Goal: Task Accomplishment & Management: Use online tool/utility

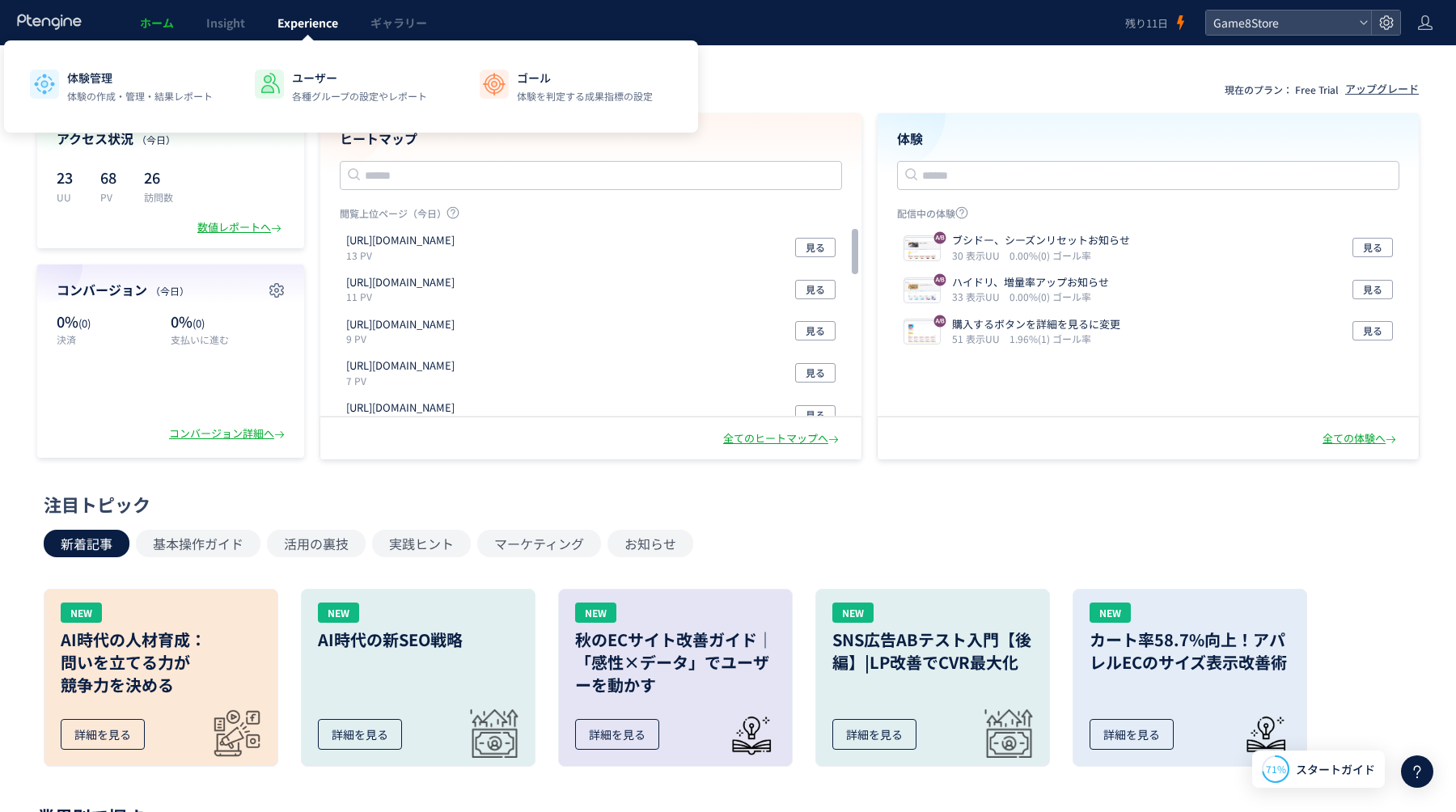
click at [309, 19] on span "Experience" at bounding box center [308, 23] width 61 height 16
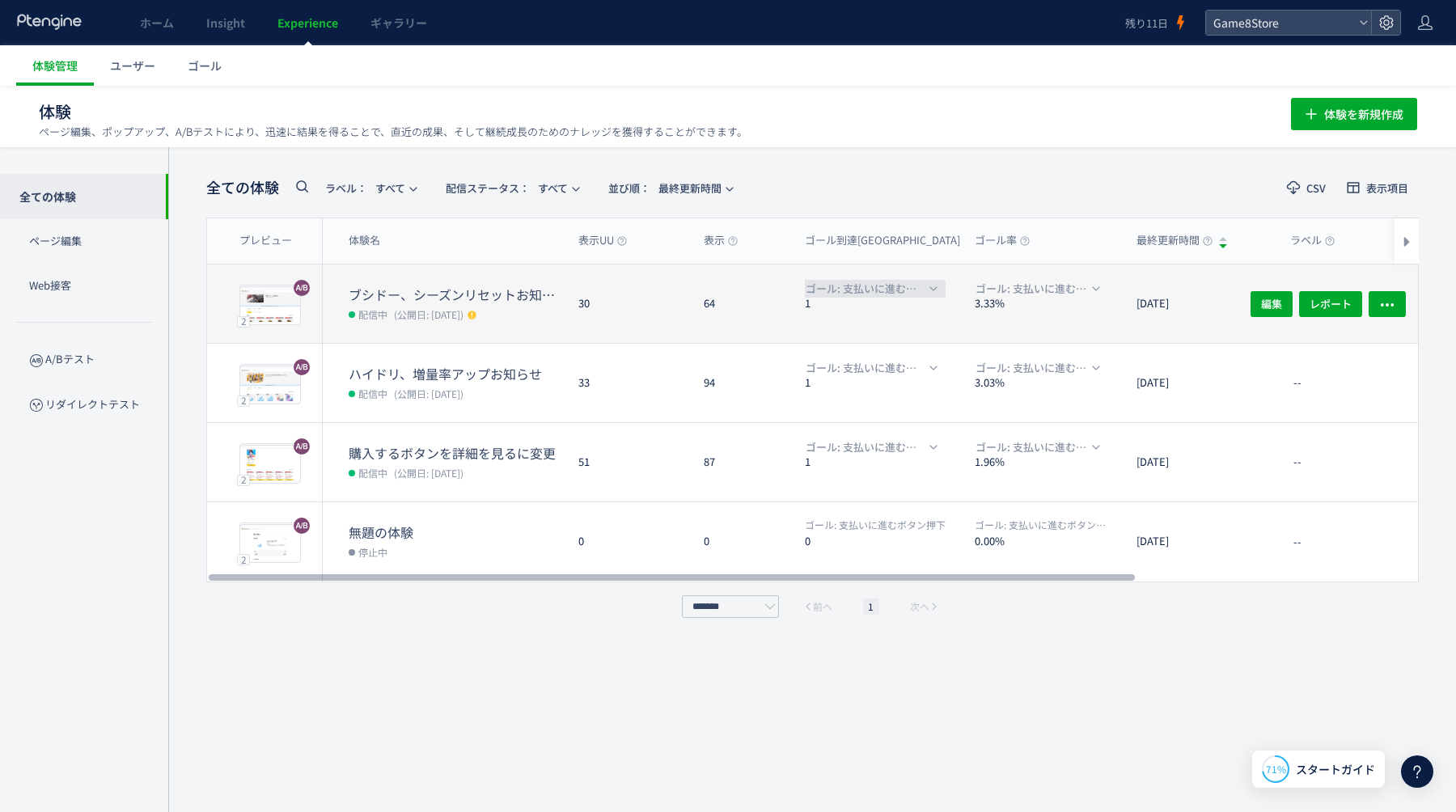
click at [908, 284] on span "ゴール: 支払いに進むボタン押下" at bounding box center [866, 289] width 120 height 18
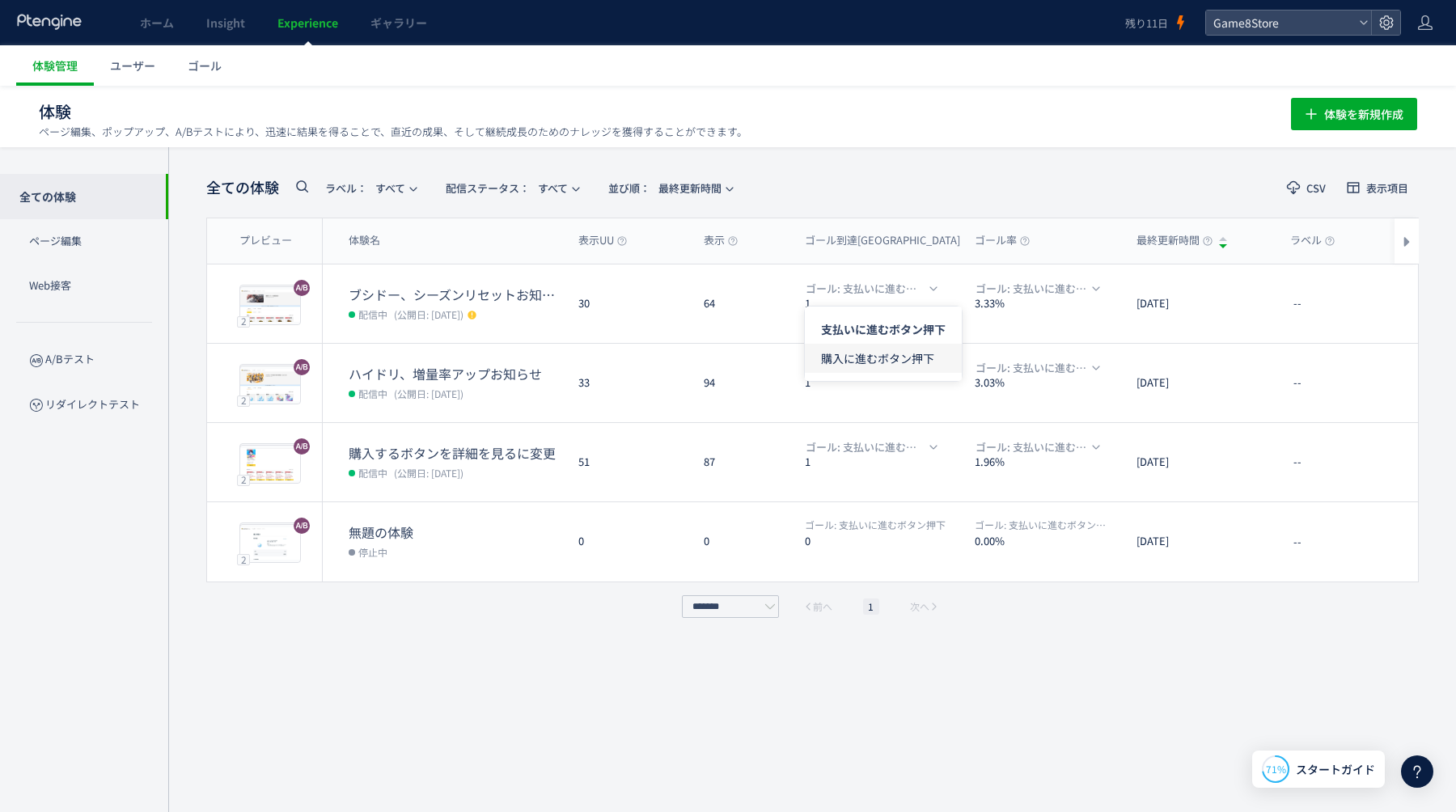
click at [893, 364] on span "購入に進むボタン押下" at bounding box center [884, 359] width 125 height 29
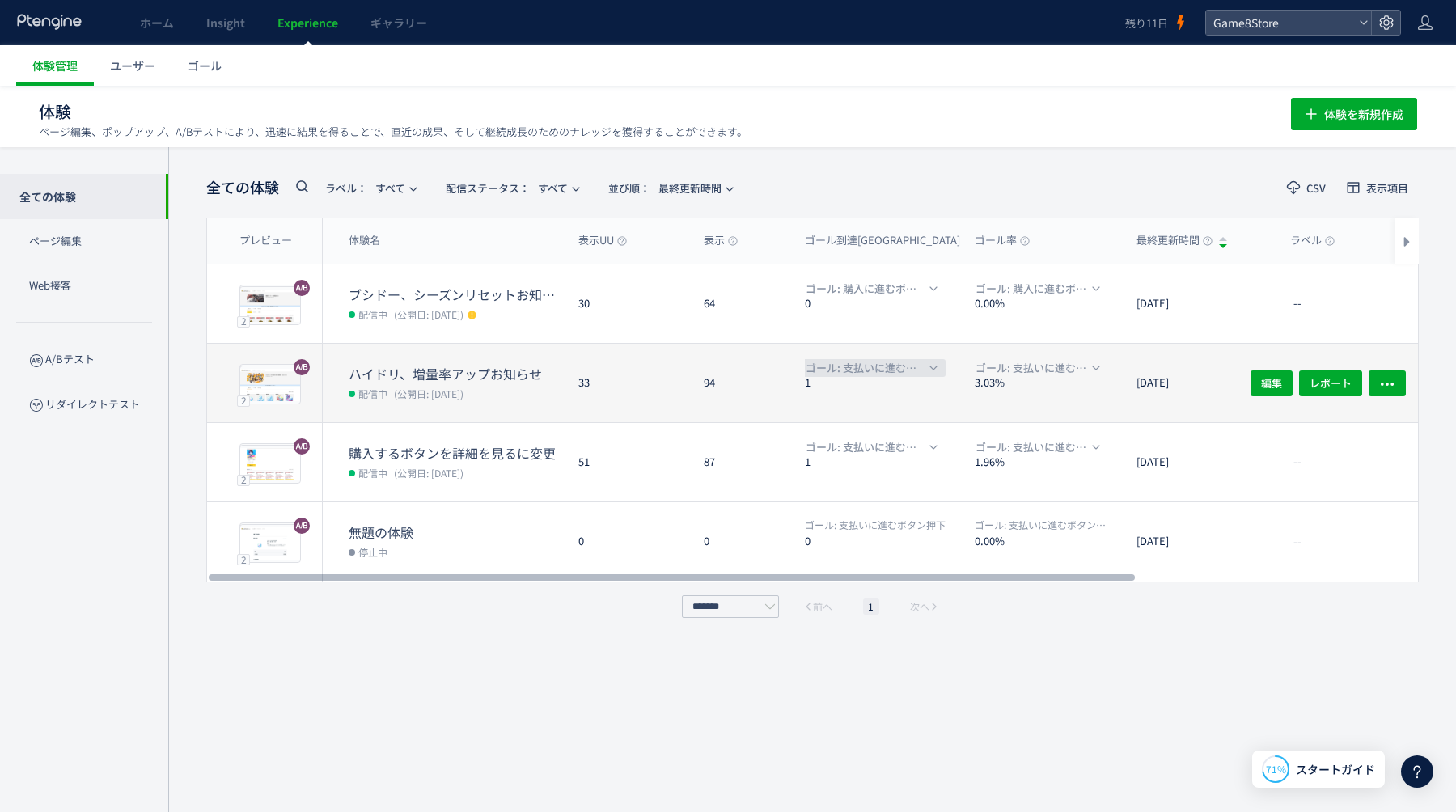
click at [918, 372] on span "ゴール: 支払いに進むボタン押下" at bounding box center [866, 368] width 120 height 18
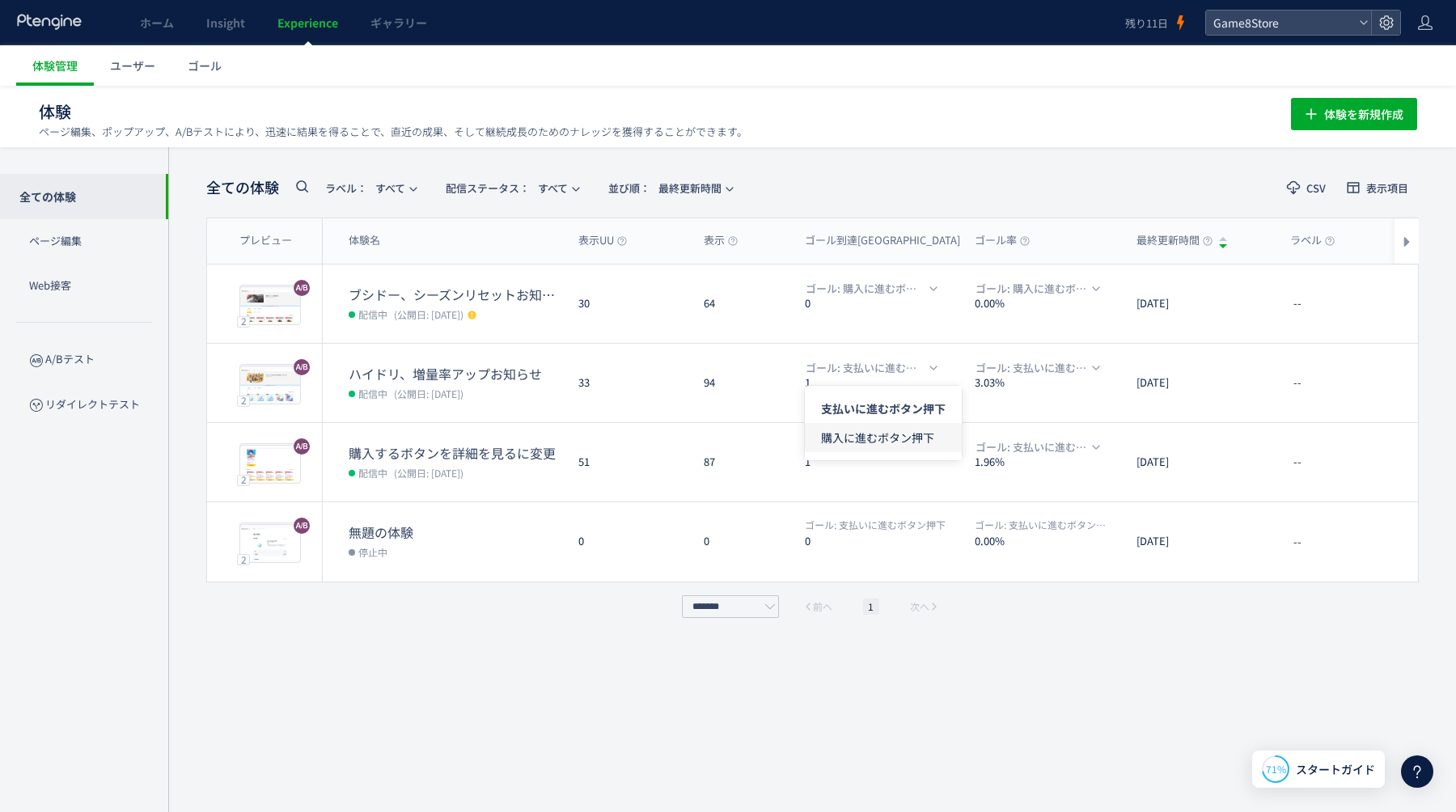
click at [899, 432] on span "購入に進むボタン押下" at bounding box center [884, 437] width 125 height 29
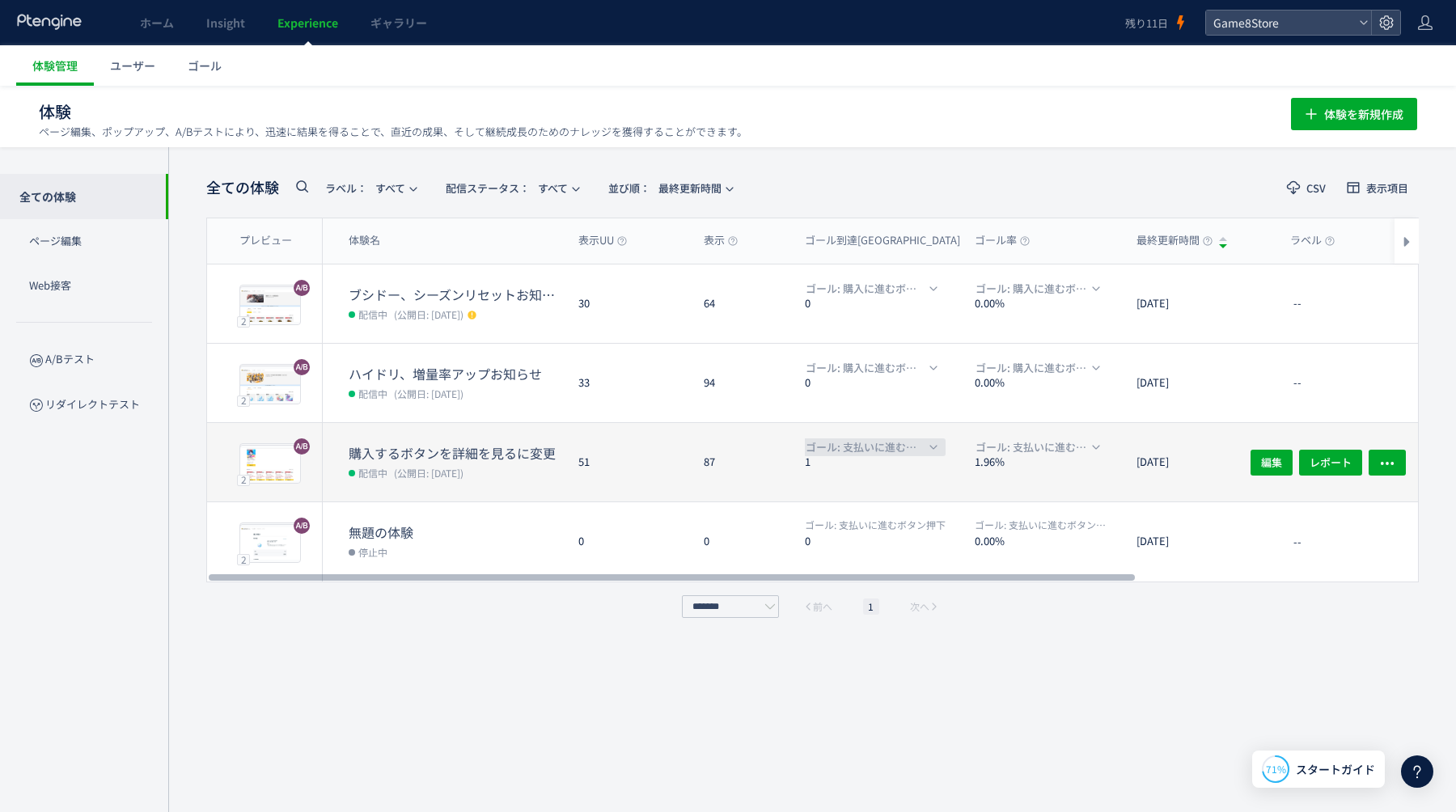
click at [898, 451] on span "ゴール: 支払いに進むボタン押下" at bounding box center [866, 447] width 120 height 18
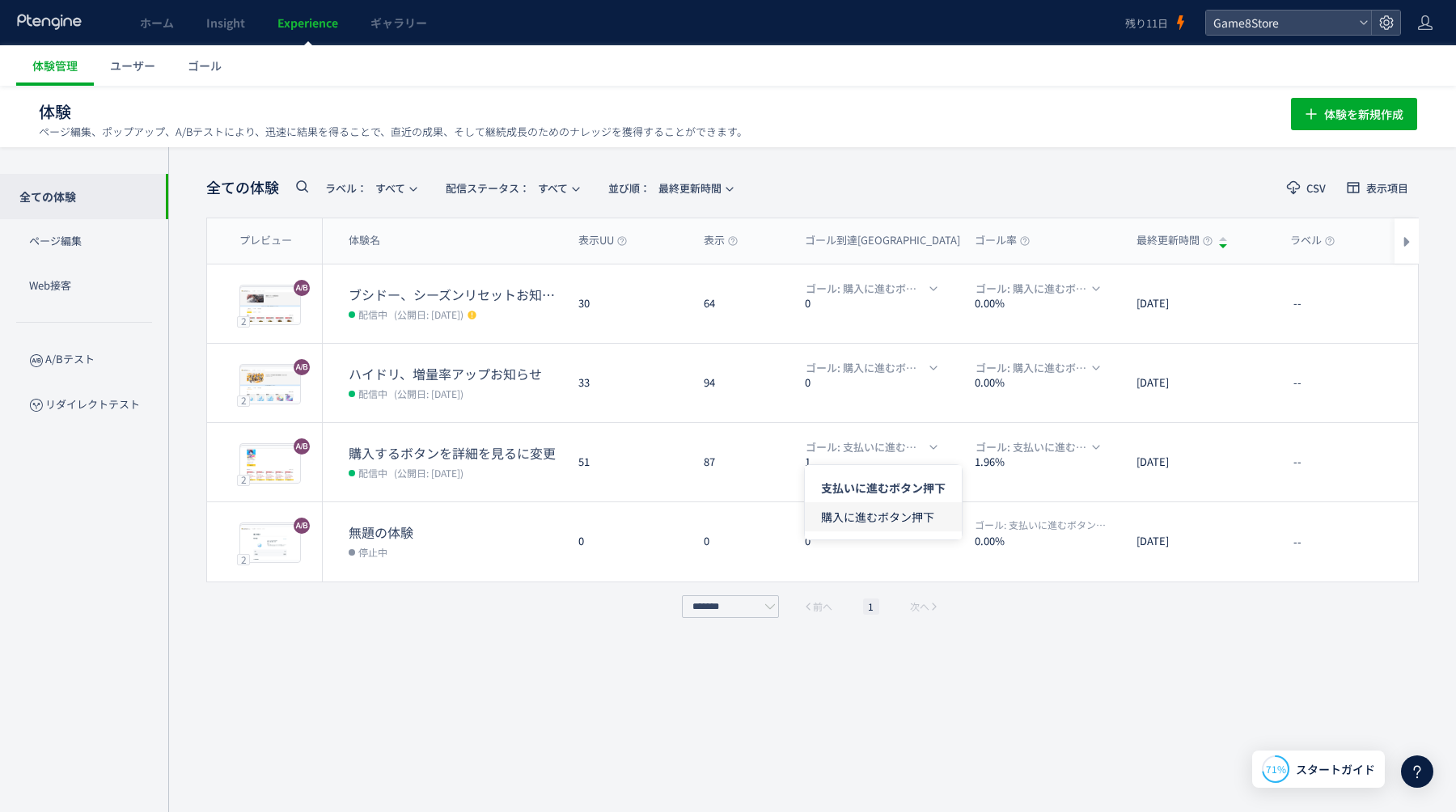
click at [891, 519] on span "購入に進むボタン押下" at bounding box center [884, 517] width 125 height 29
click at [1392, 21] on use at bounding box center [1386, 22] width 14 height 14
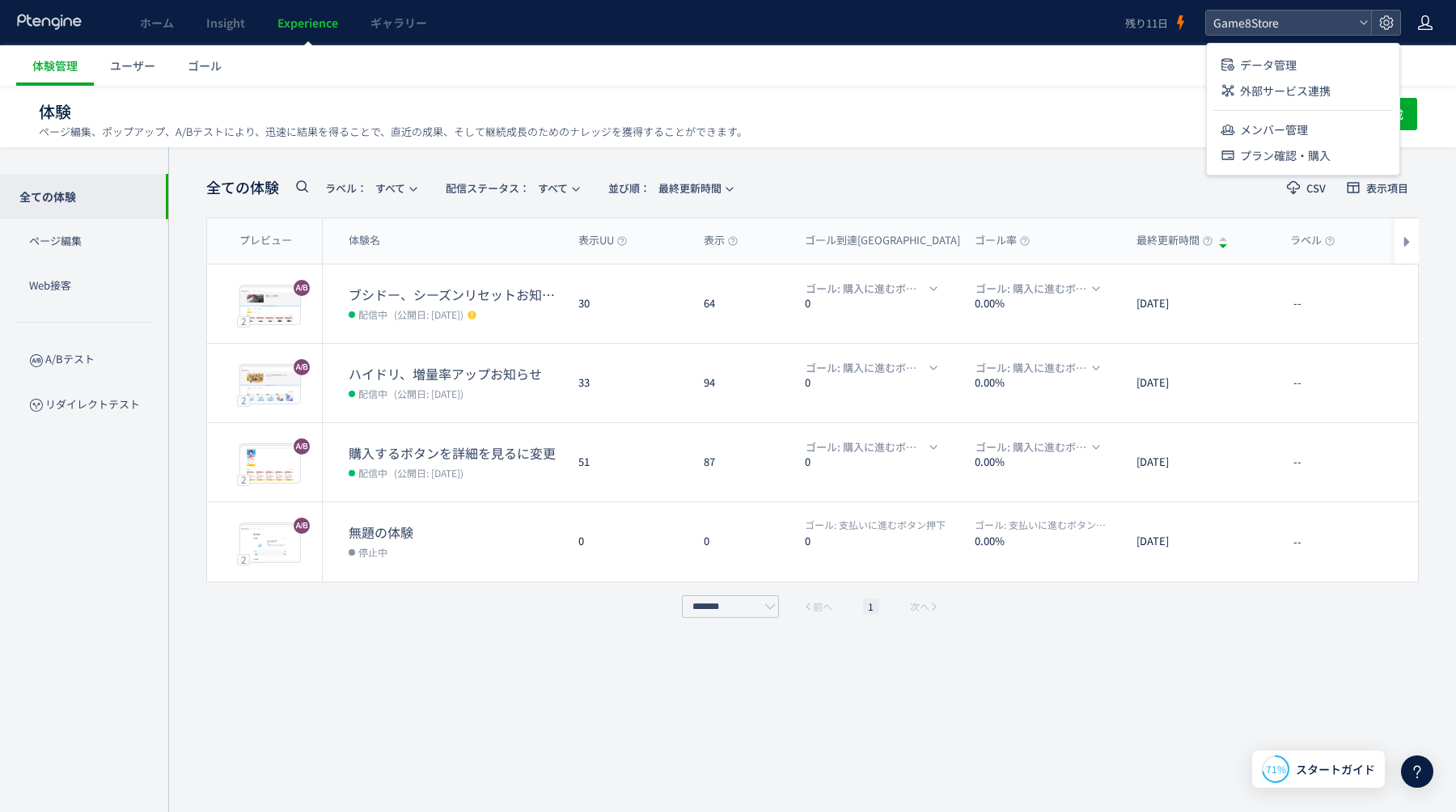
click at [1421, 19] on use at bounding box center [1426, 23] width 15 height 15
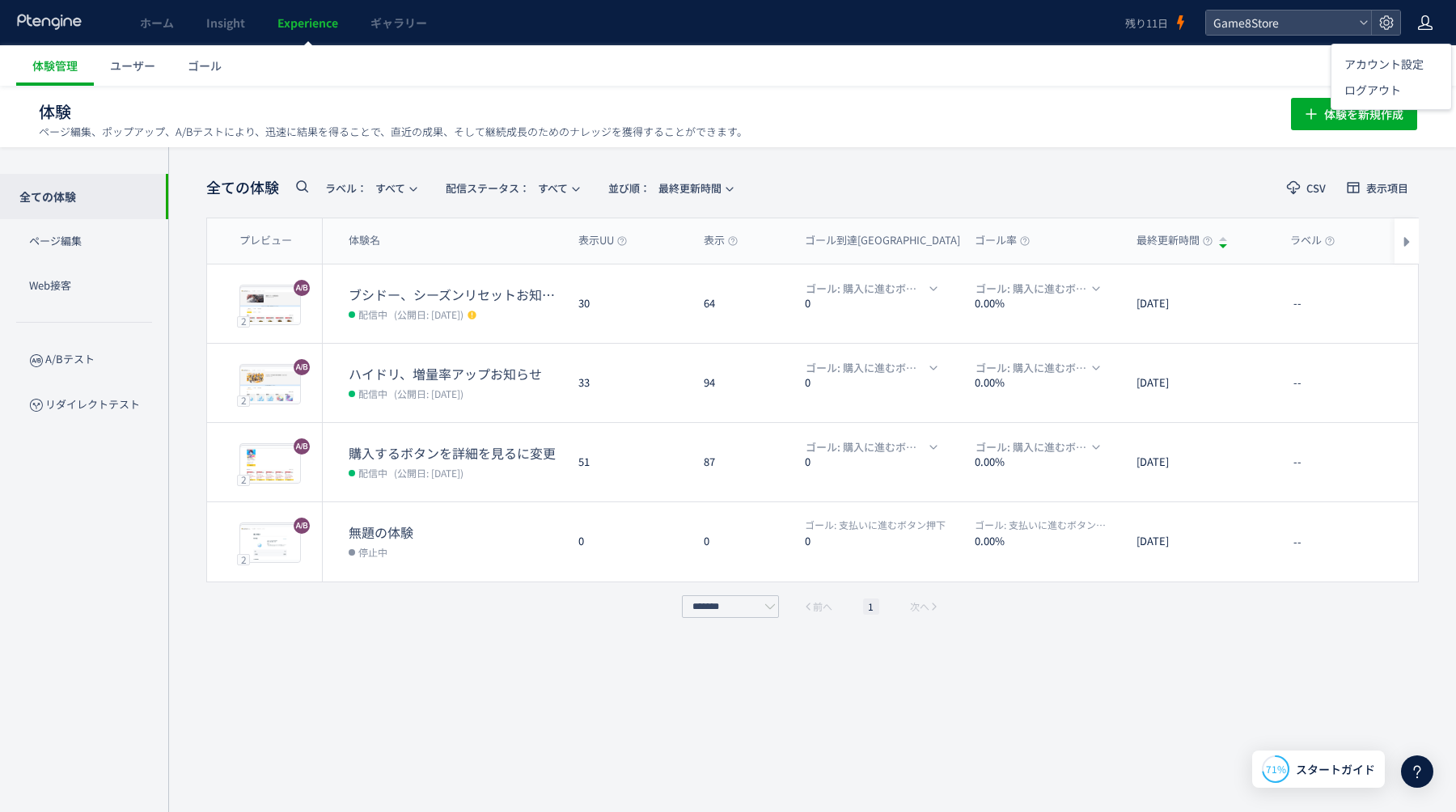
click at [86, 26] on div "ホーム Insight Experience ギャラリー" at bounding box center [562, 23] width 1126 height 45
click at [58, 24] on use at bounding box center [49, 21] width 64 height 15
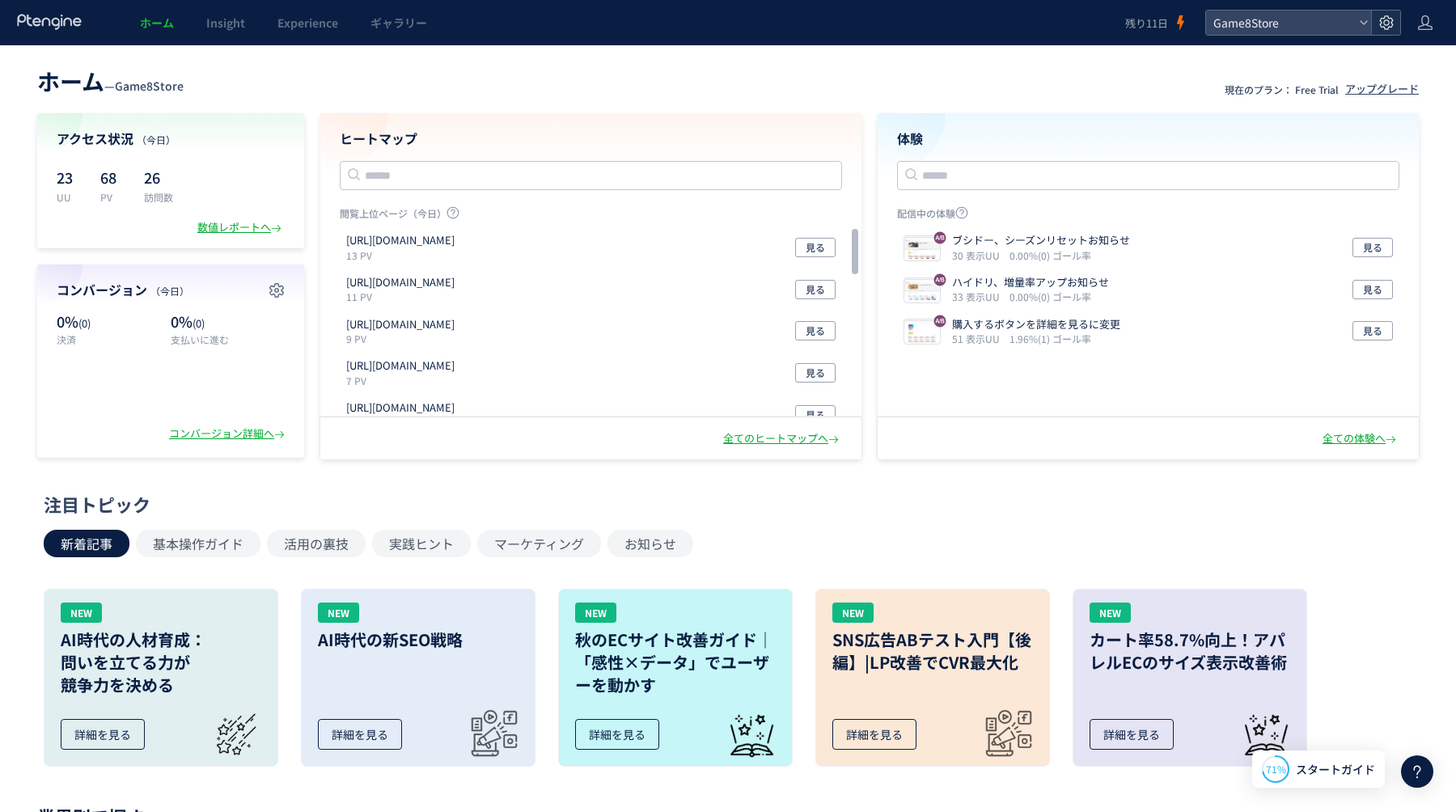
click at [1392, 23] on use at bounding box center [1386, 22] width 14 height 14
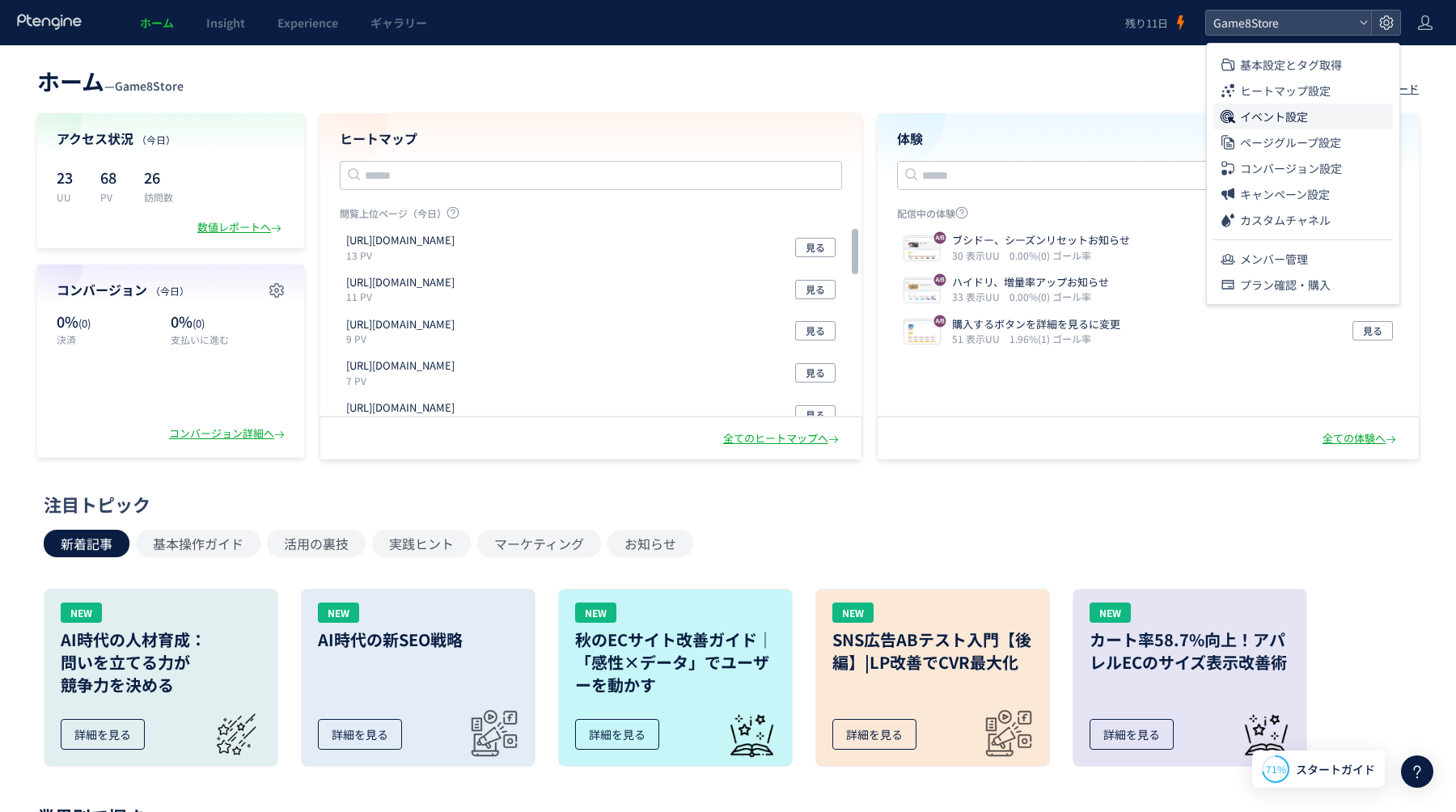
click at [1307, 117] on span "イベント設定" at bounding box center [1274, 117] width 68 height 26
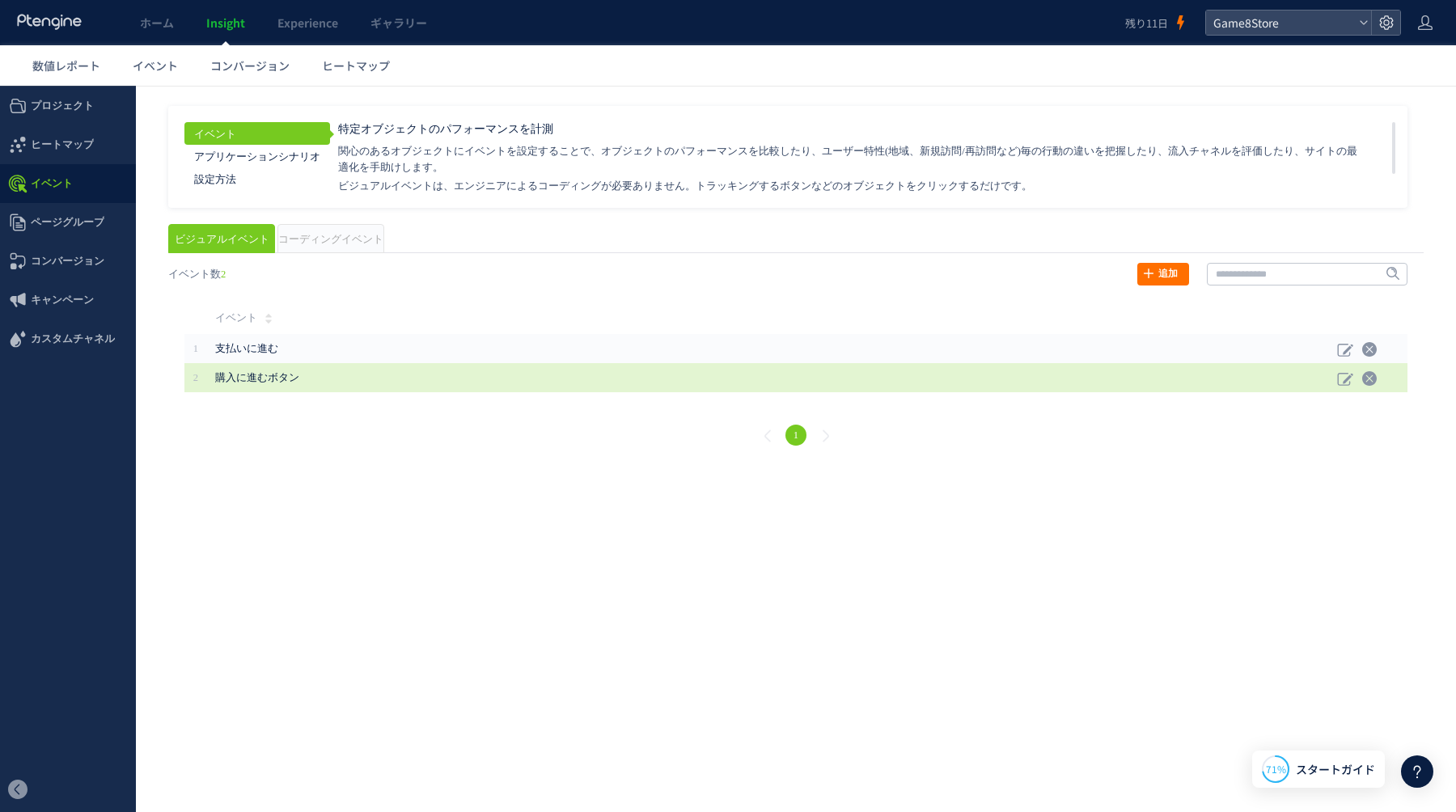
click at [1112, 380] on td "購入に進むボタン" at bounding box center [772, 378] width 1131 height 29
click at [1338, 379] on icon at bounding box center [1346, 379] width 16 height 16
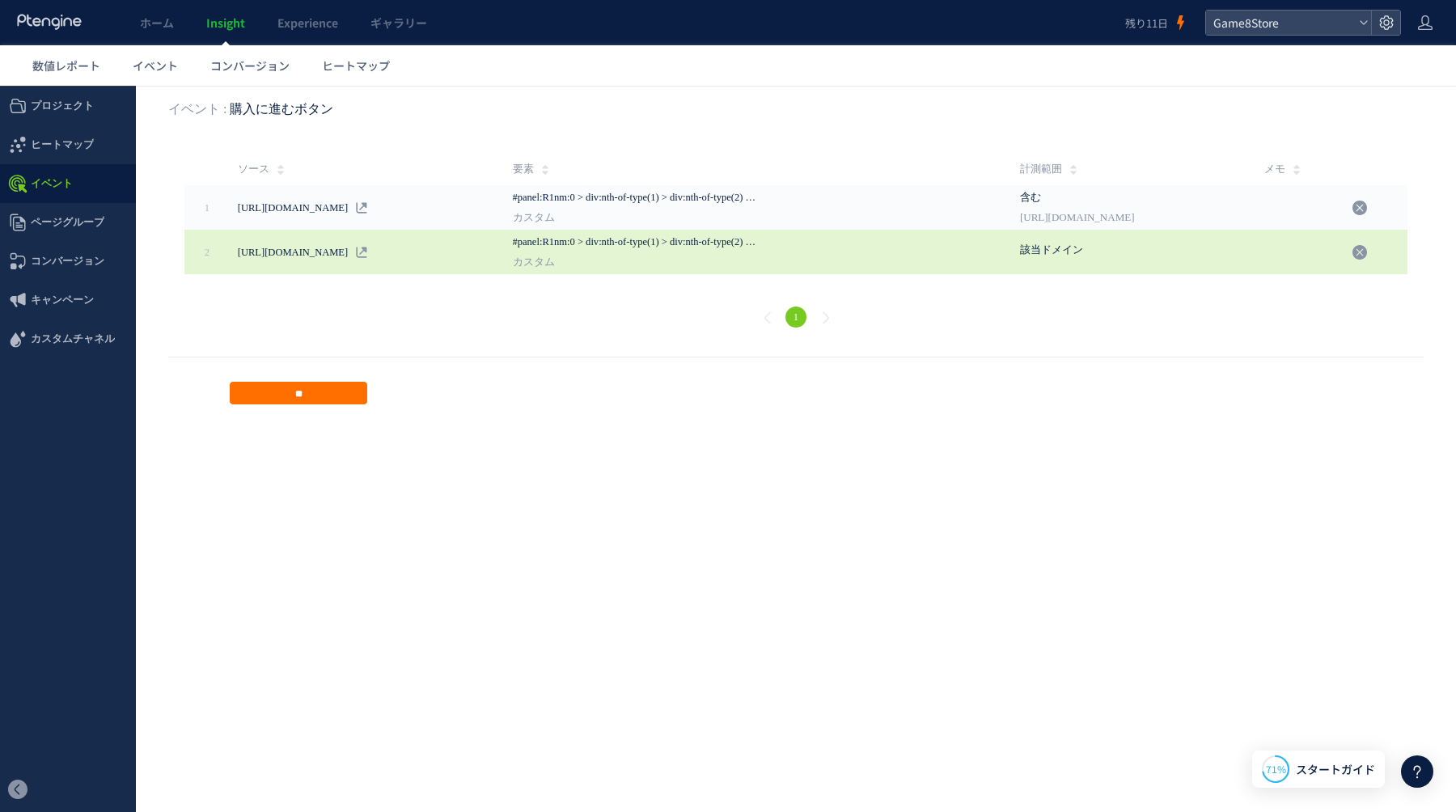
click at [657, 263] on span "カスタム" at bounding box center [636, 262] width 247 height 24
click at [368, 253] on icon at bounding box center [362, 252] width 11 height 11
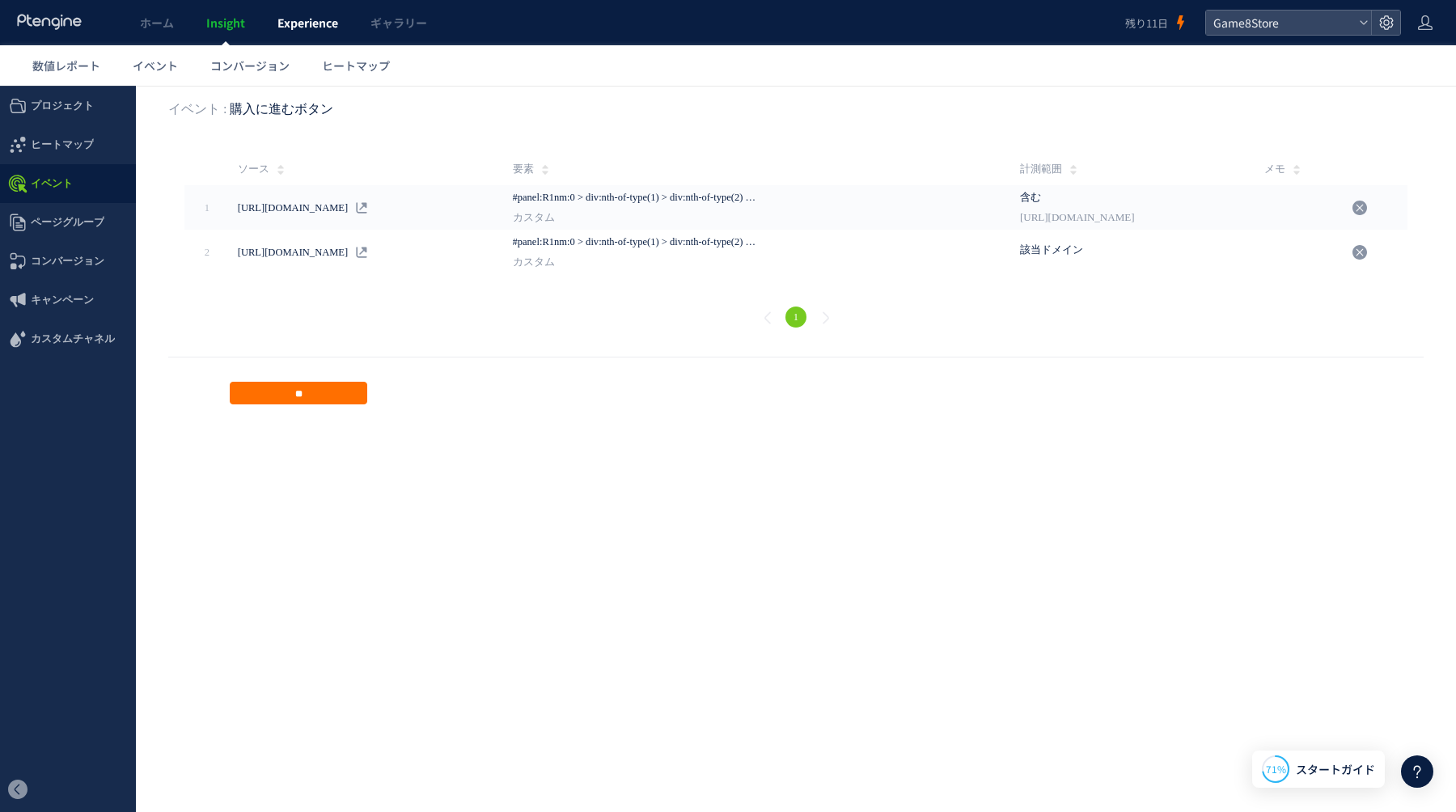
click at [319, 30] on span "Experience" at bounding box center [308, 23] width 61 height 16
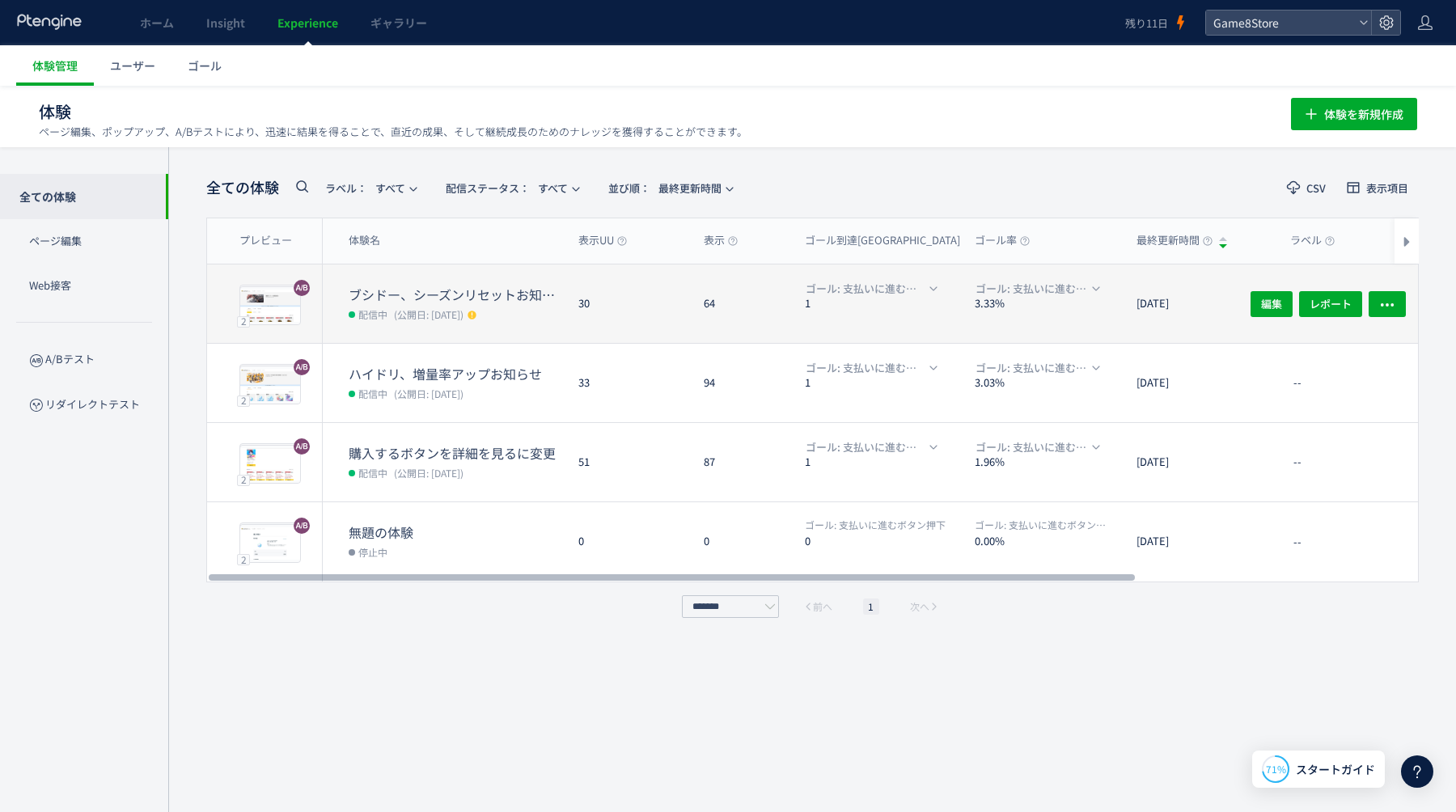
click at [605, 305] on div "30" at bounding box center [628, 303] width 126 height 79
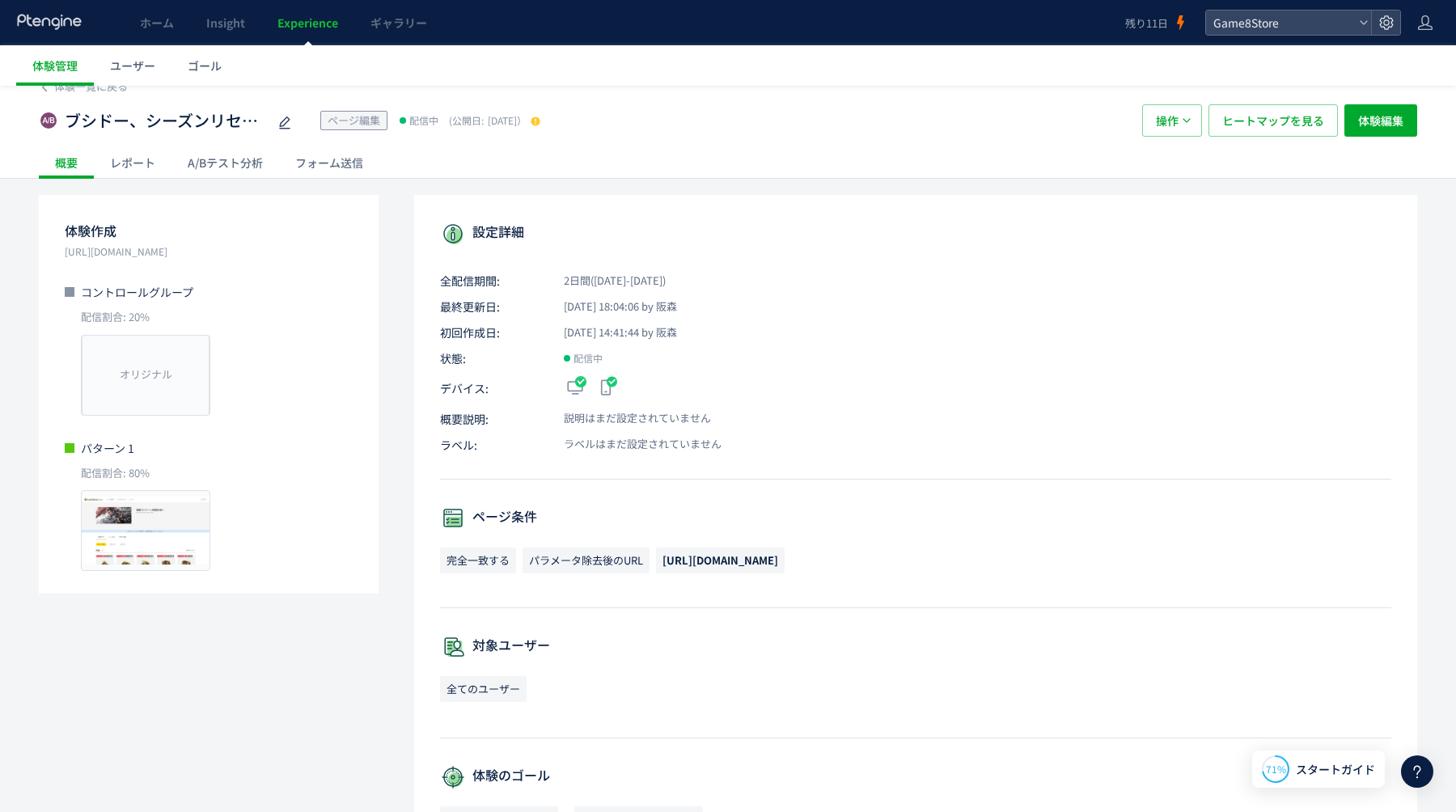
scroll to position [22, 0]
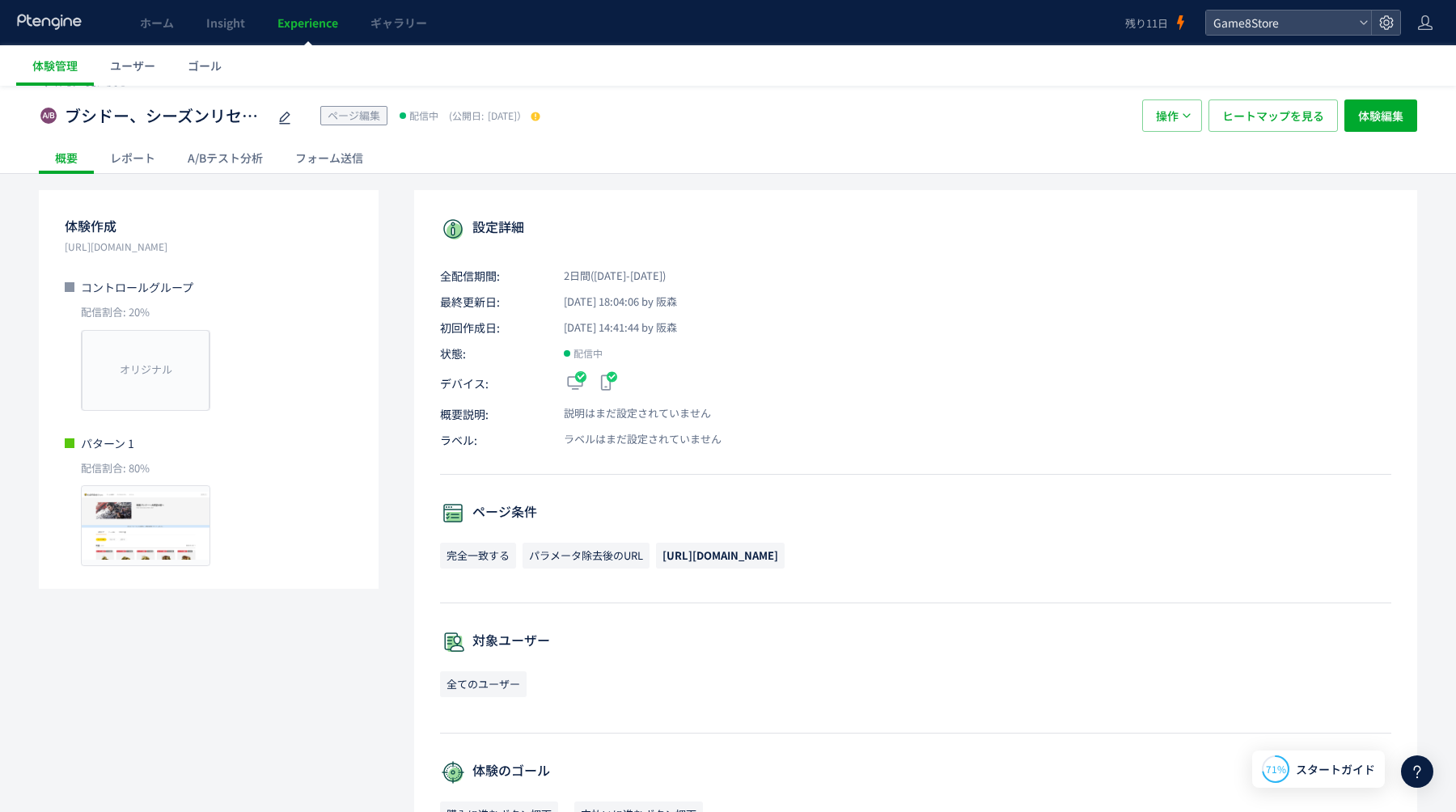
click at [238, 161] on div "A/Bテスト分析" at bounding box center [225, 157] width 108 height 32
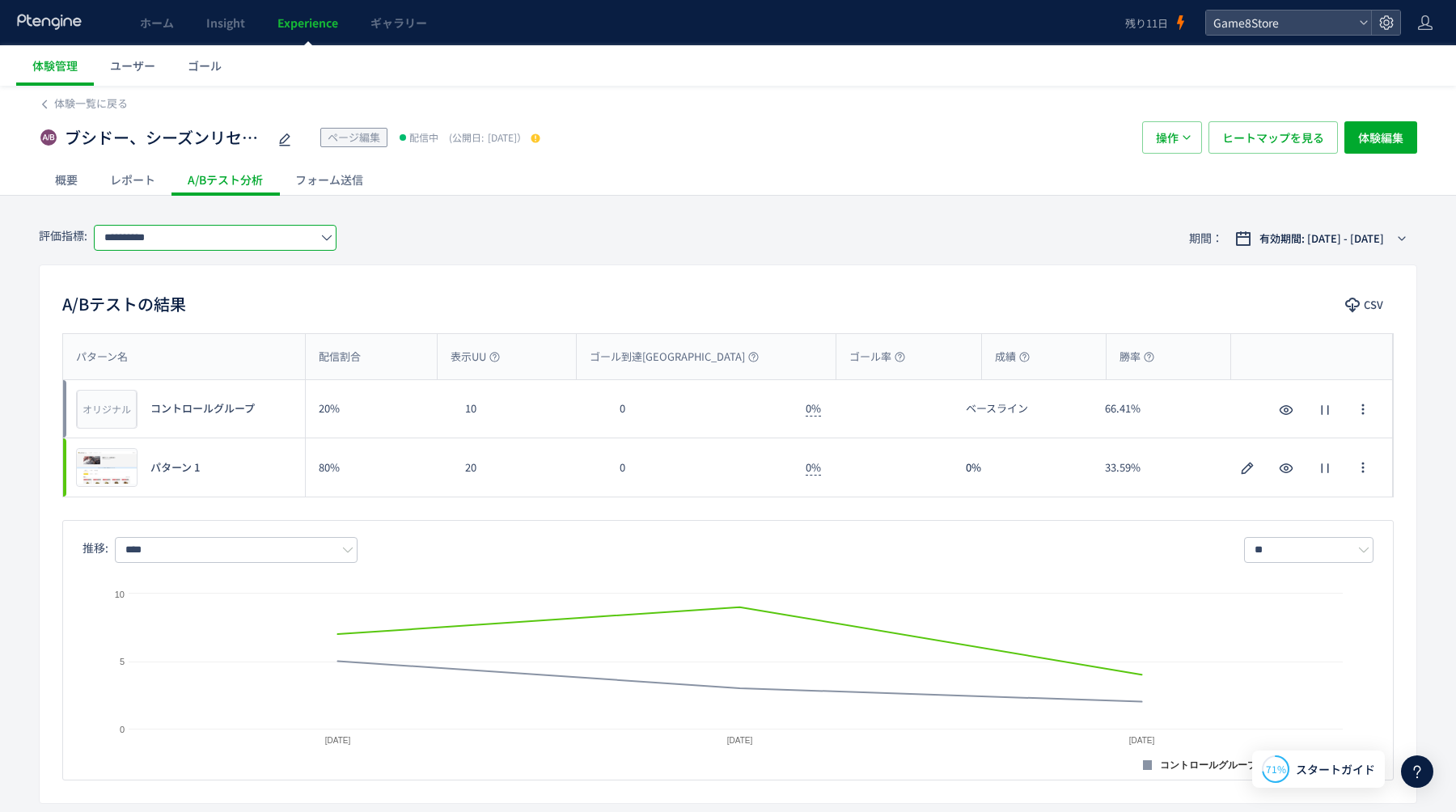
click at [172, 239] on input "**********" at bounding box center [215, 238] width 243 height 26
click at [150, 325] on span "支払いに進むボタン押下" at bounding box center [218, 332] width 210 height 28
type input "**********"
click at [709, 112] on span "変更を公開" at bounding box center [704, 107] width 49 height 14
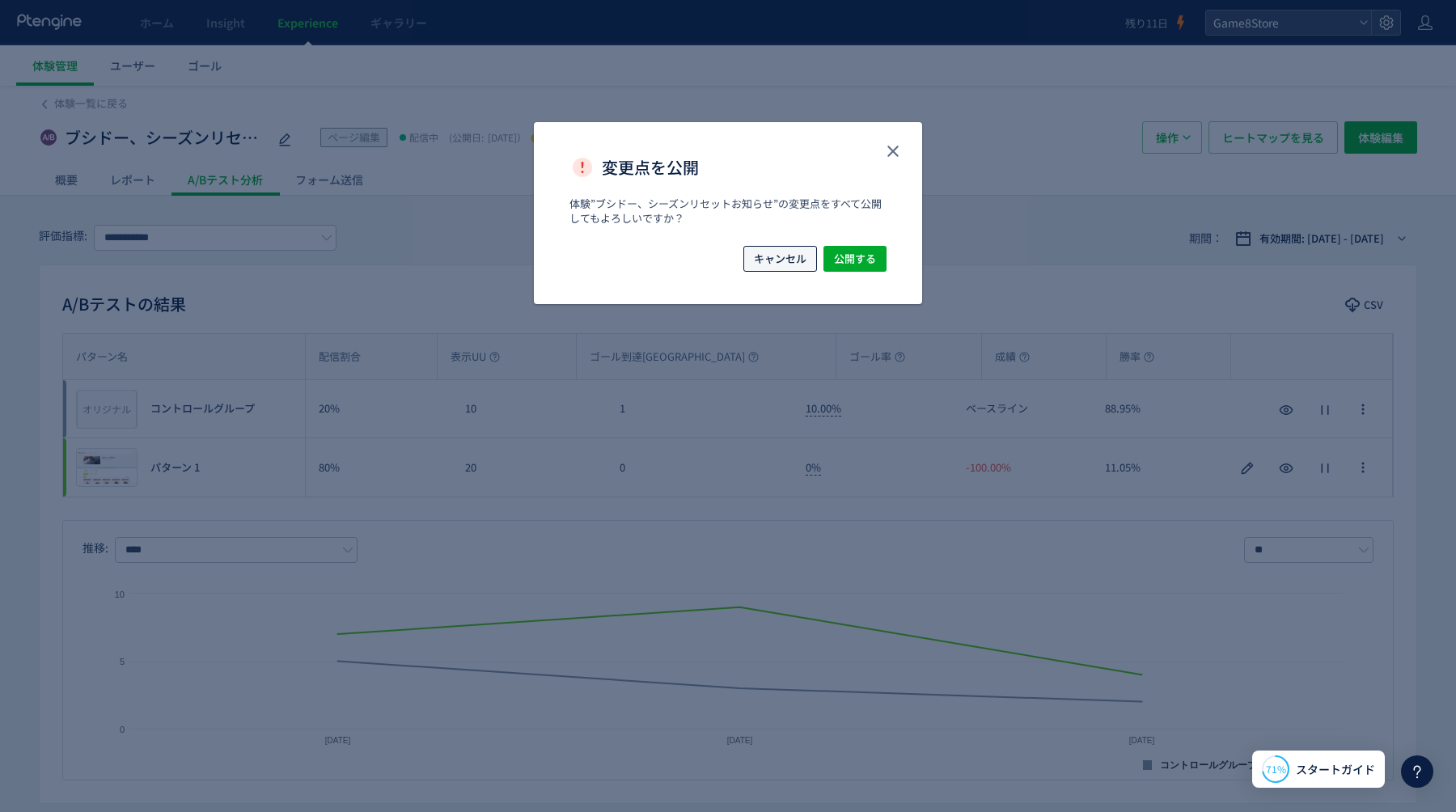
click at [785, 261] on span "キャンセル" at bounding box center [780, 259] width 53 height 26
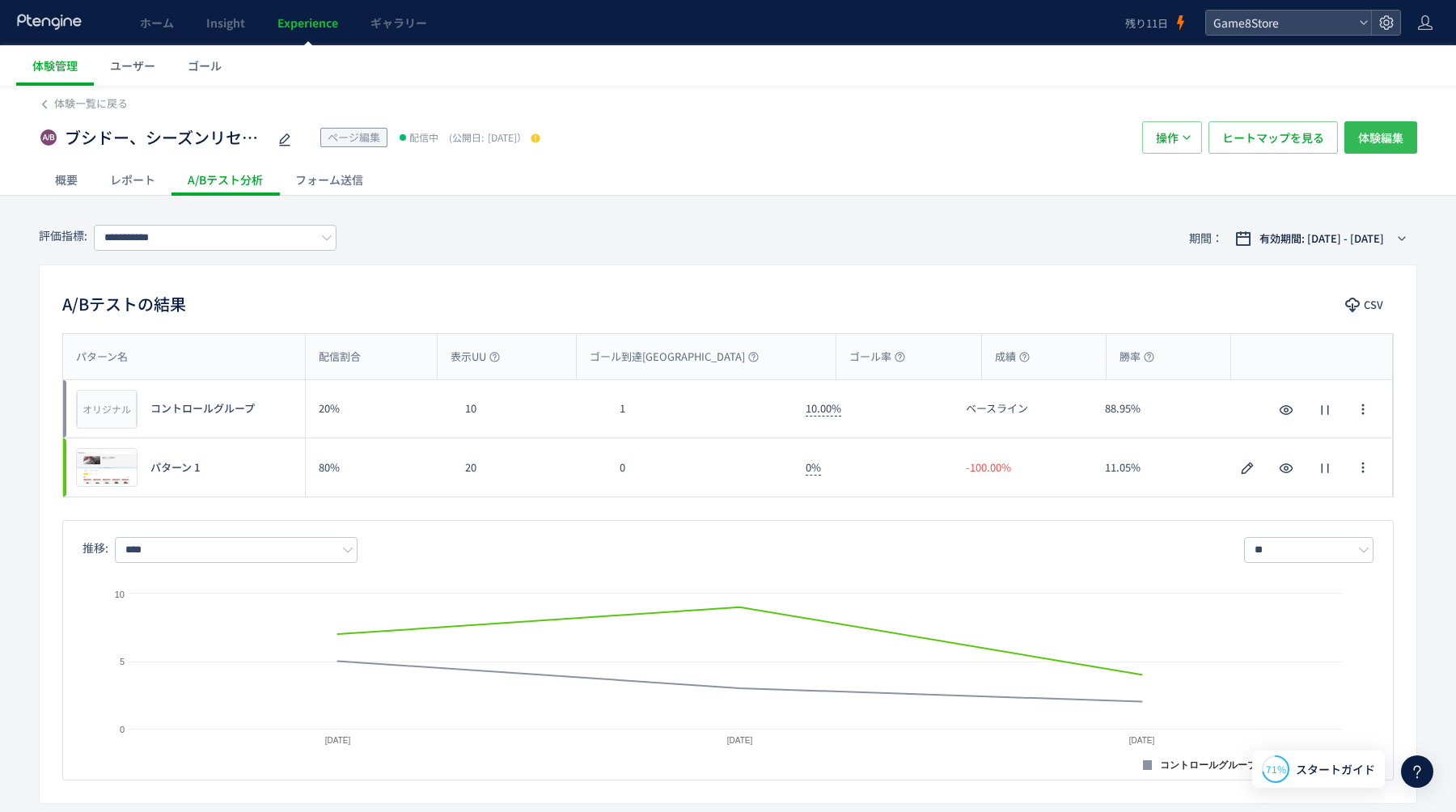
click at [1376, 146] on span "体験編集" at bounding box center [1381, 138] width 45 height 32
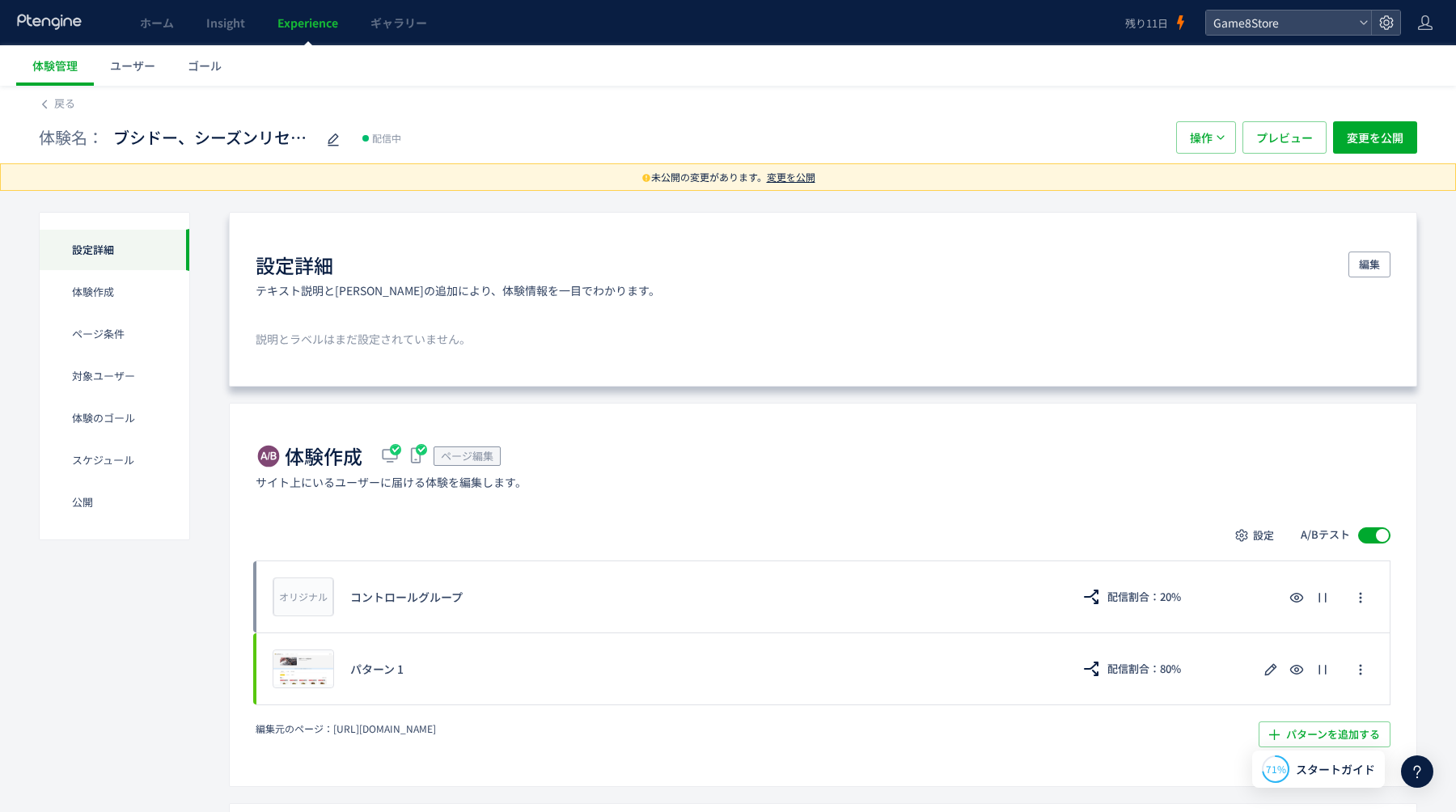
scroll to position [177, 0]
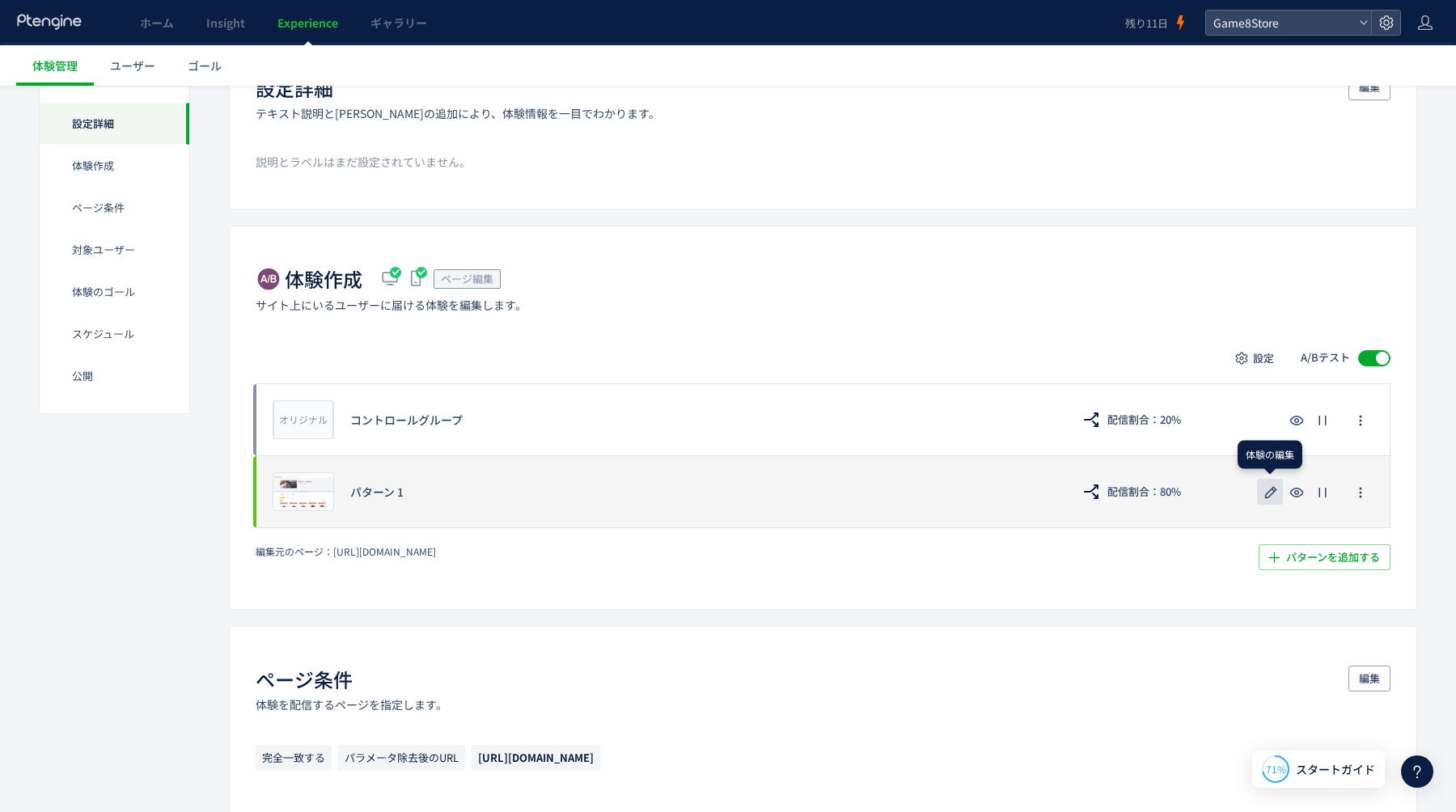
click at [1270, 492] on icon "button" at bounding box center [1271, 492] width 19 height 19
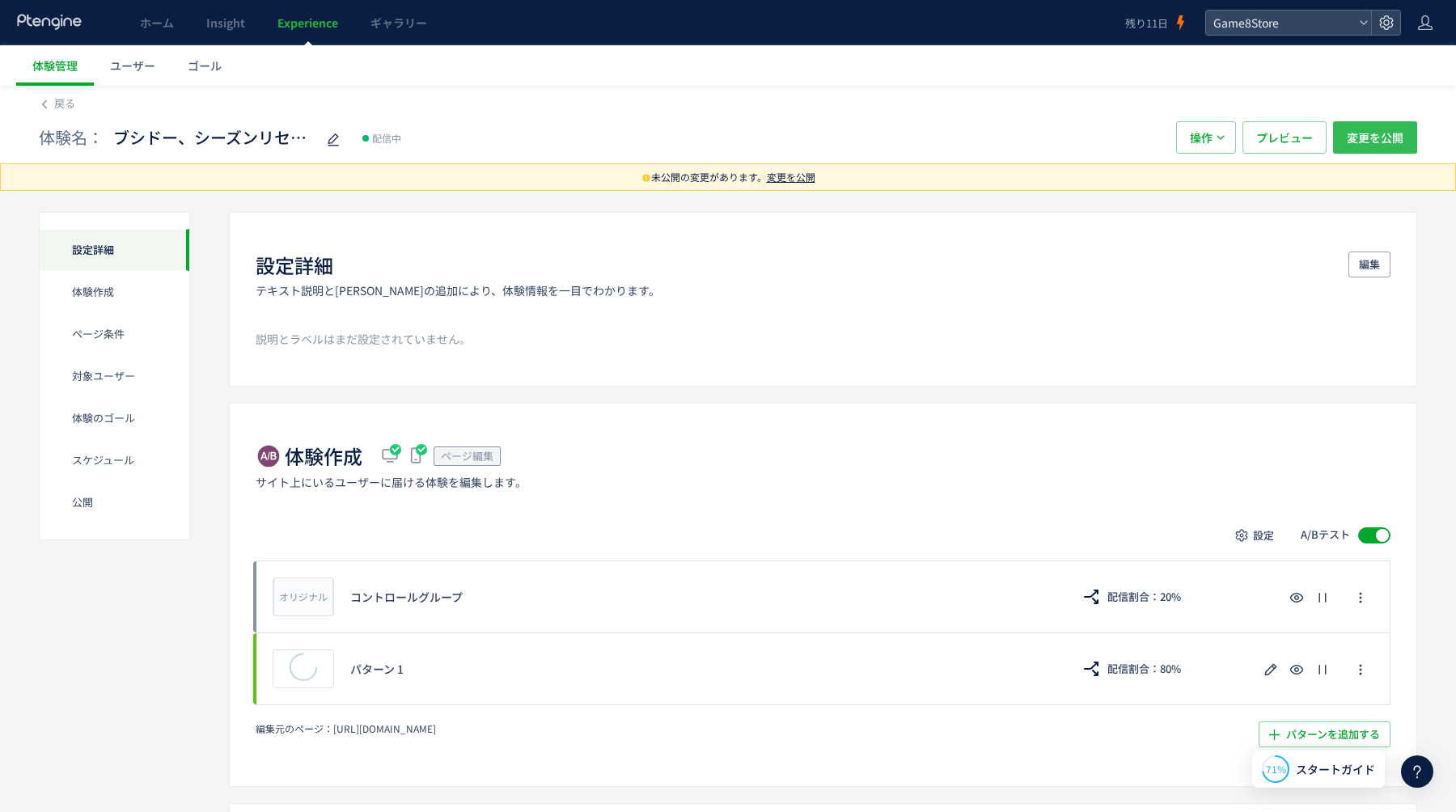
click at [1384, 127] on span "変更を公開" at bounding box center [1376, 138] width 57 height 32
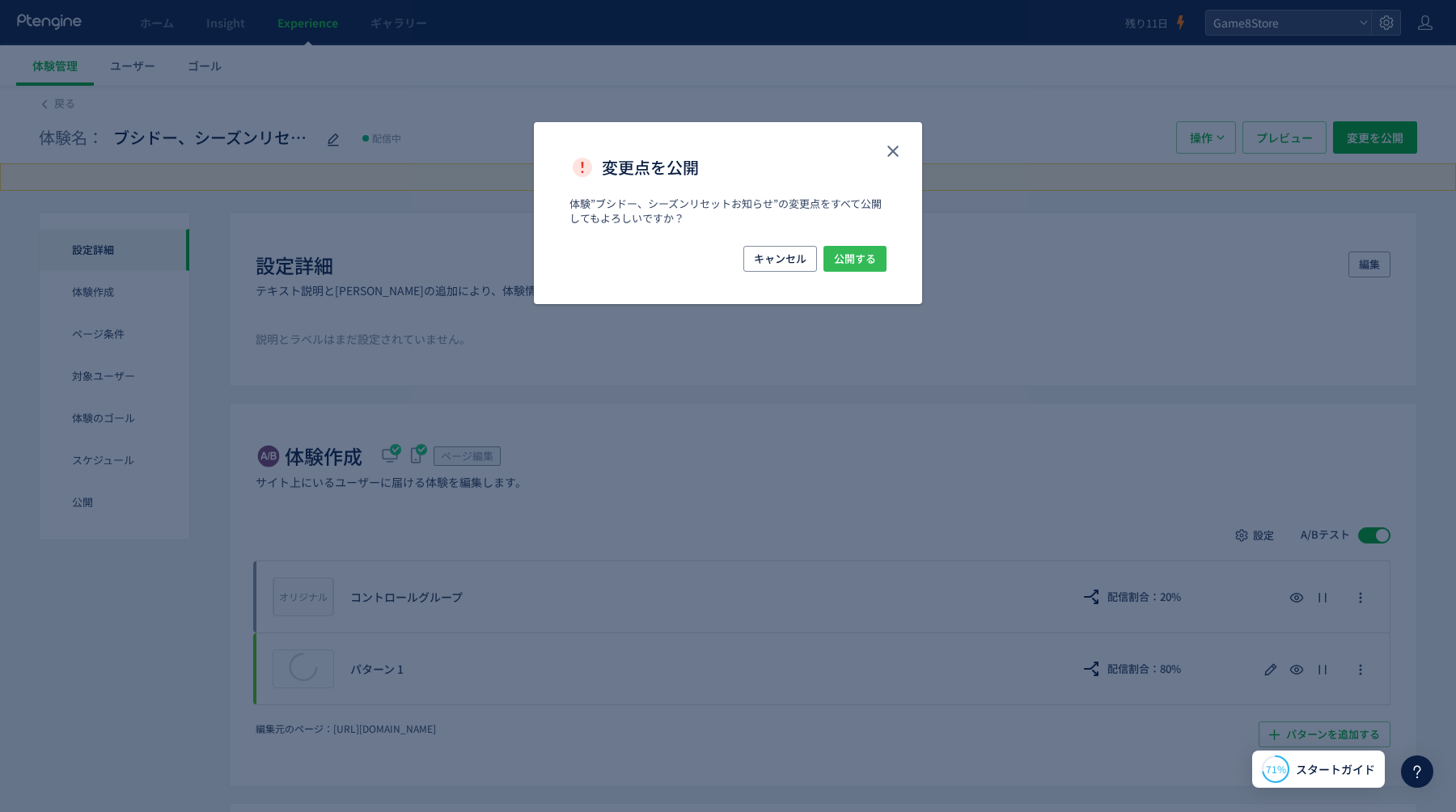
click at [877, 263] on button "公開する" at bounding box center [855, 259] width 63 height 26
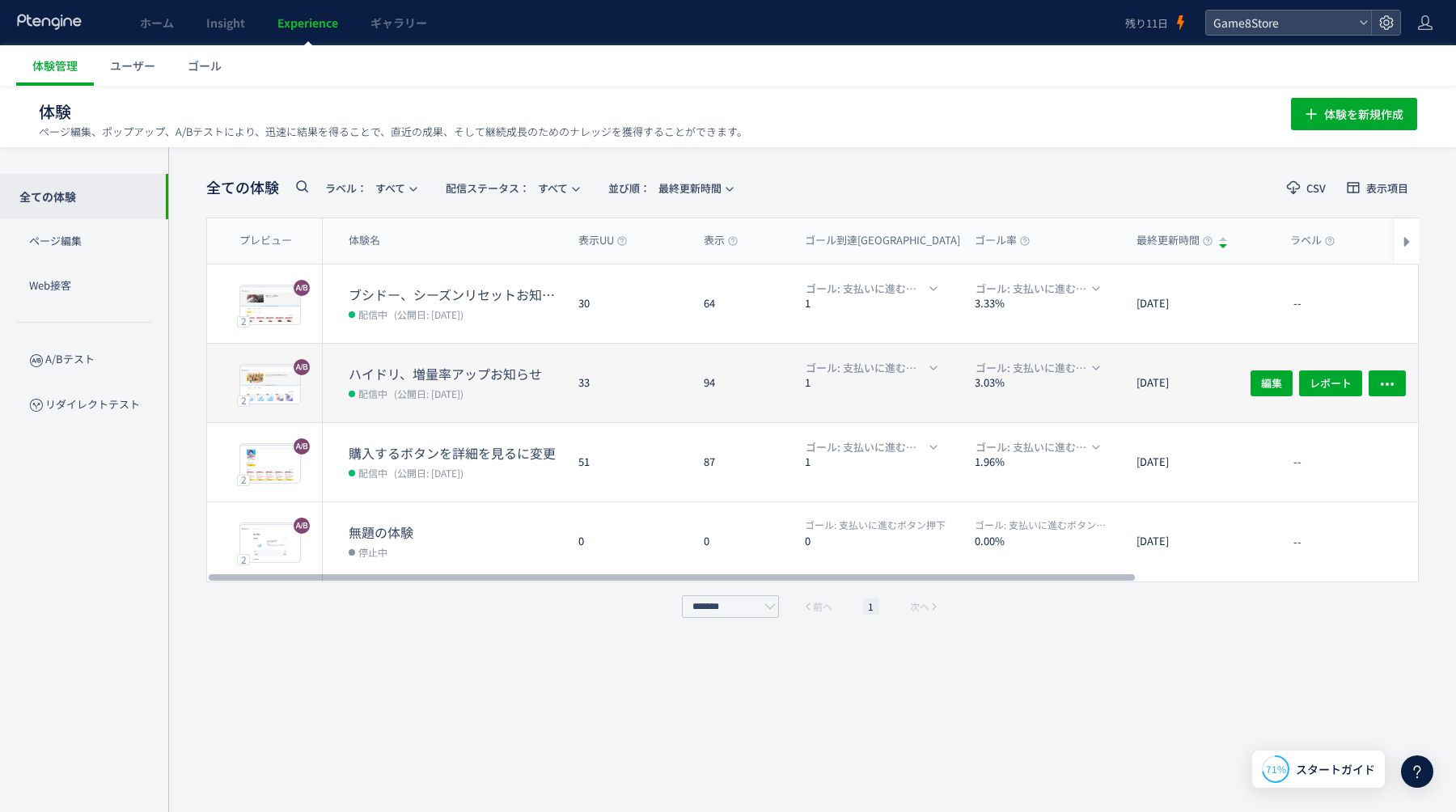
click at [891, 389] on dl "ゴール: 支払いに進むボタン押下 1" at bounding box center [883, 391] width 157 height 63
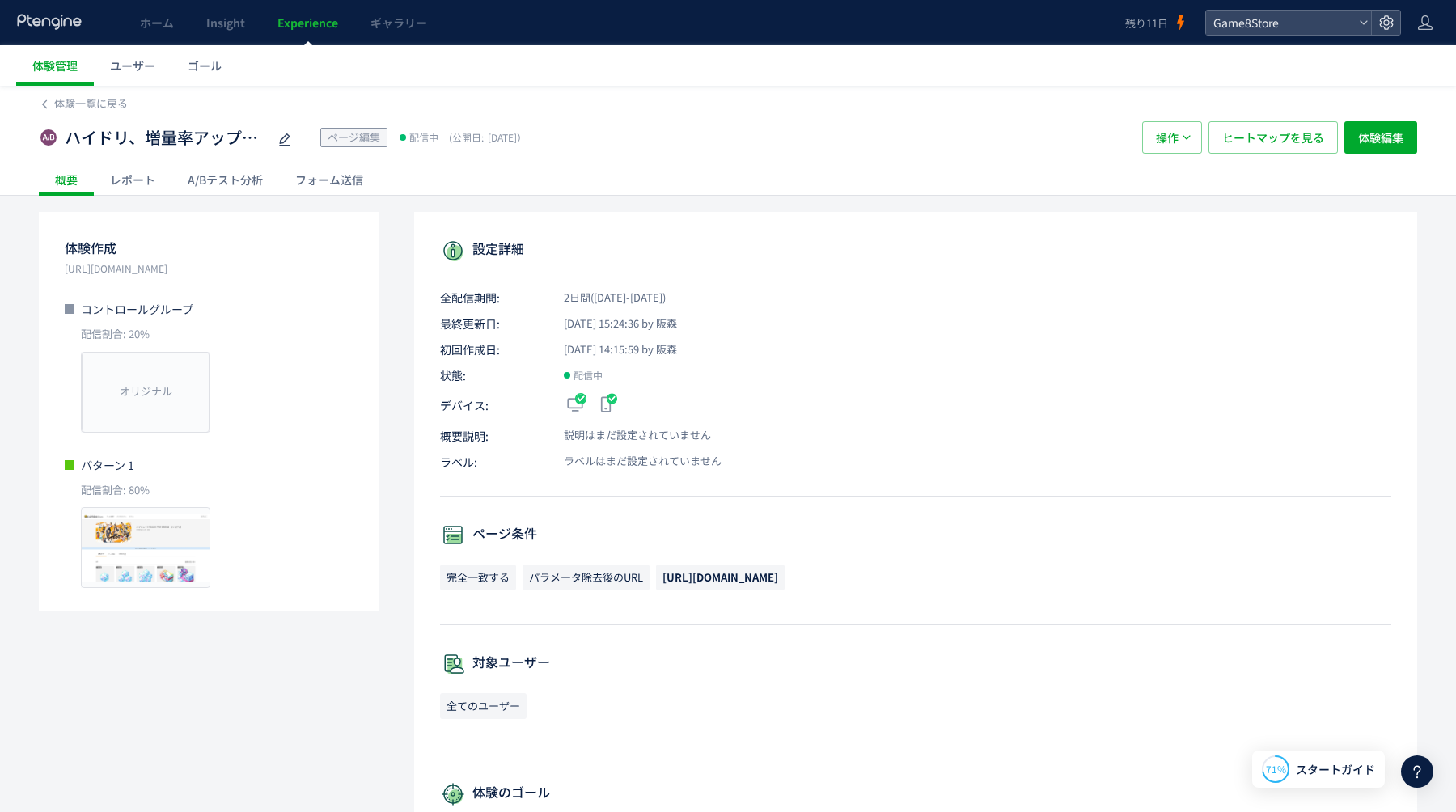
click at [234, 178] on div "A/Bテスト分析" at bounding box center [225, 179] width 108 height 32
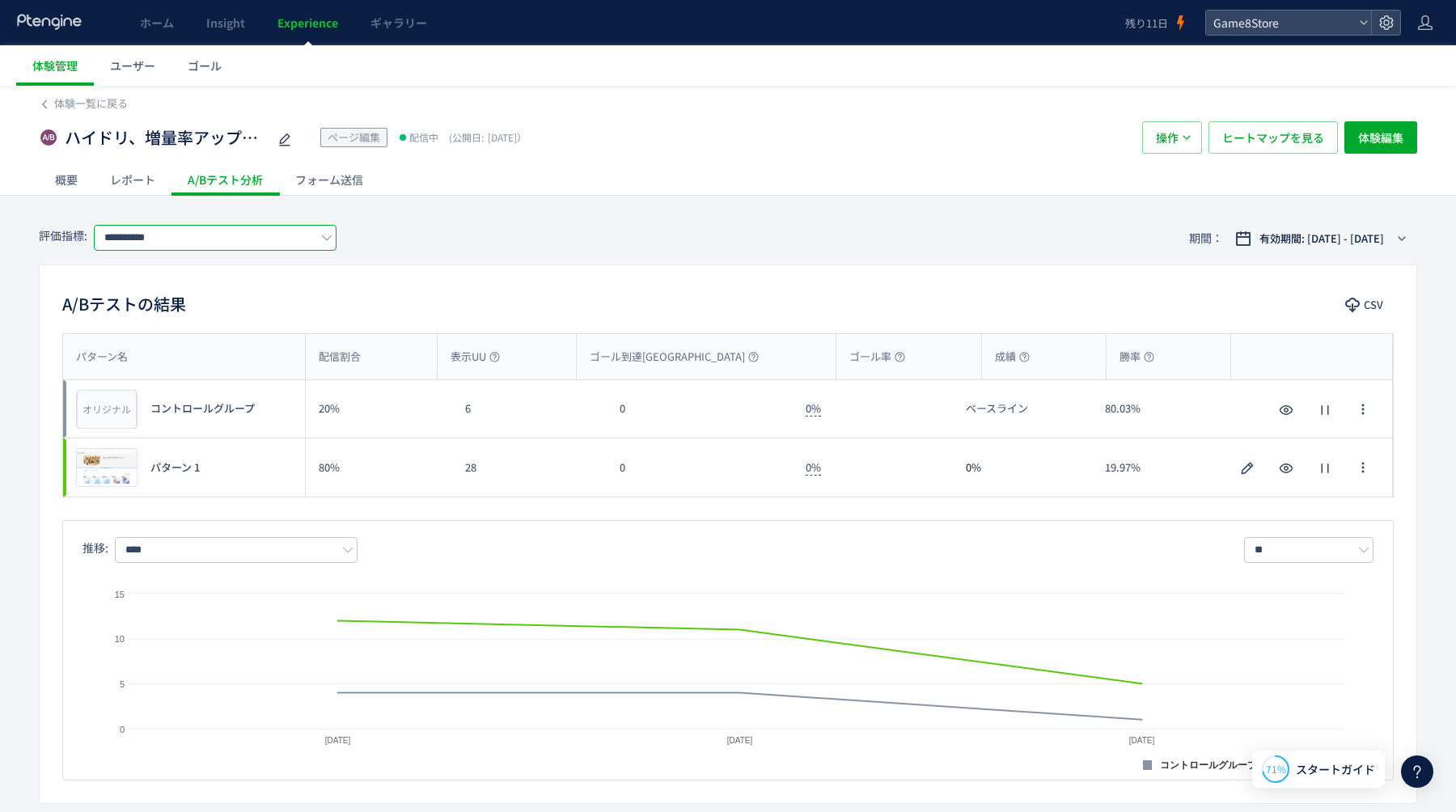
click at [217, 240] on input "**********" at bounding box center [215, 238] width 243 height 26
click at [188, 327] on span "支払いに進むボタン押下" at bounding box center [218, 332] width 210 height 28
type input "**********"
click at [63, 181] on div "概要" at bounding box center [67, 179] width 55 height 32
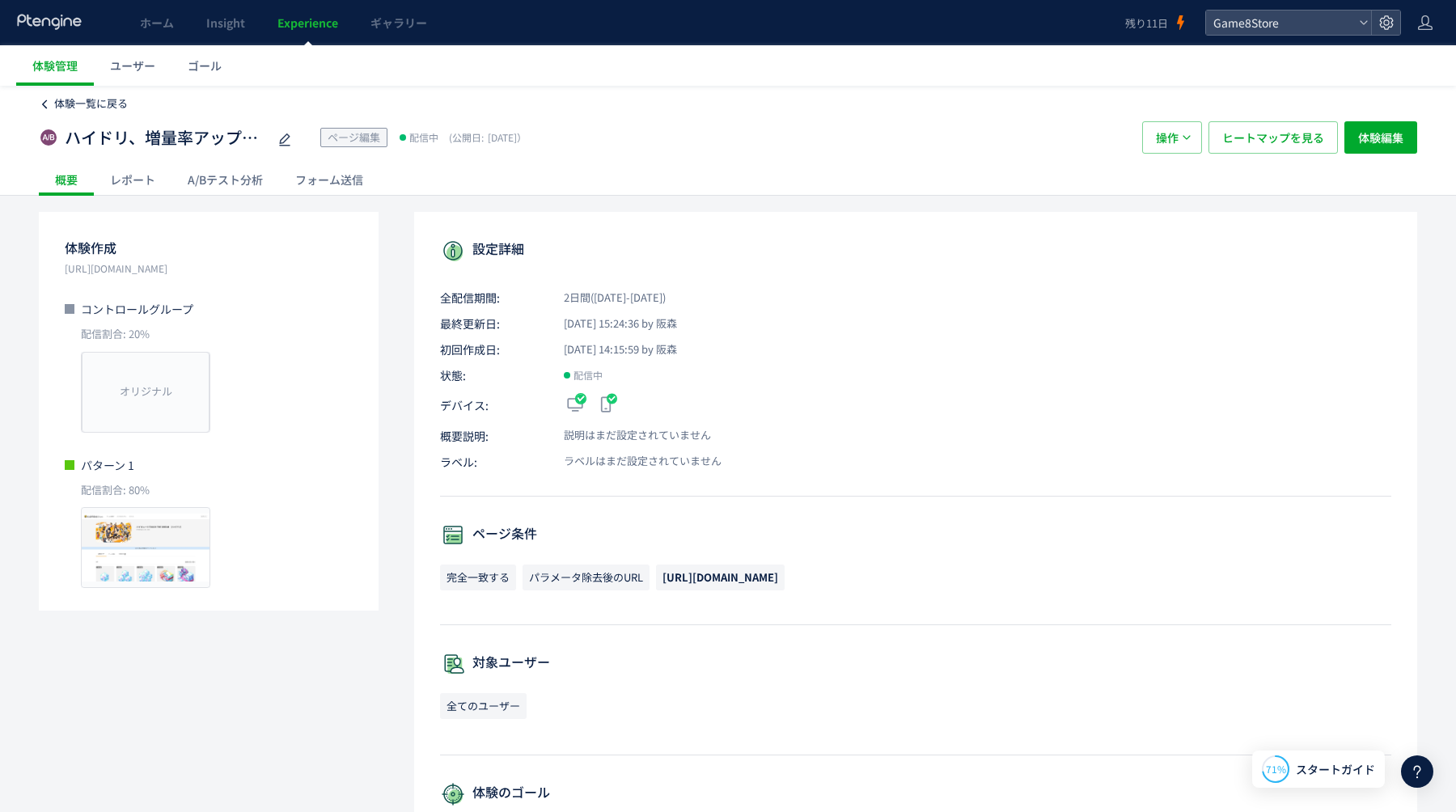
click at [71, 98] on span "体験一覧に戻る" at bounding box center [91, 103] width 74 height 15
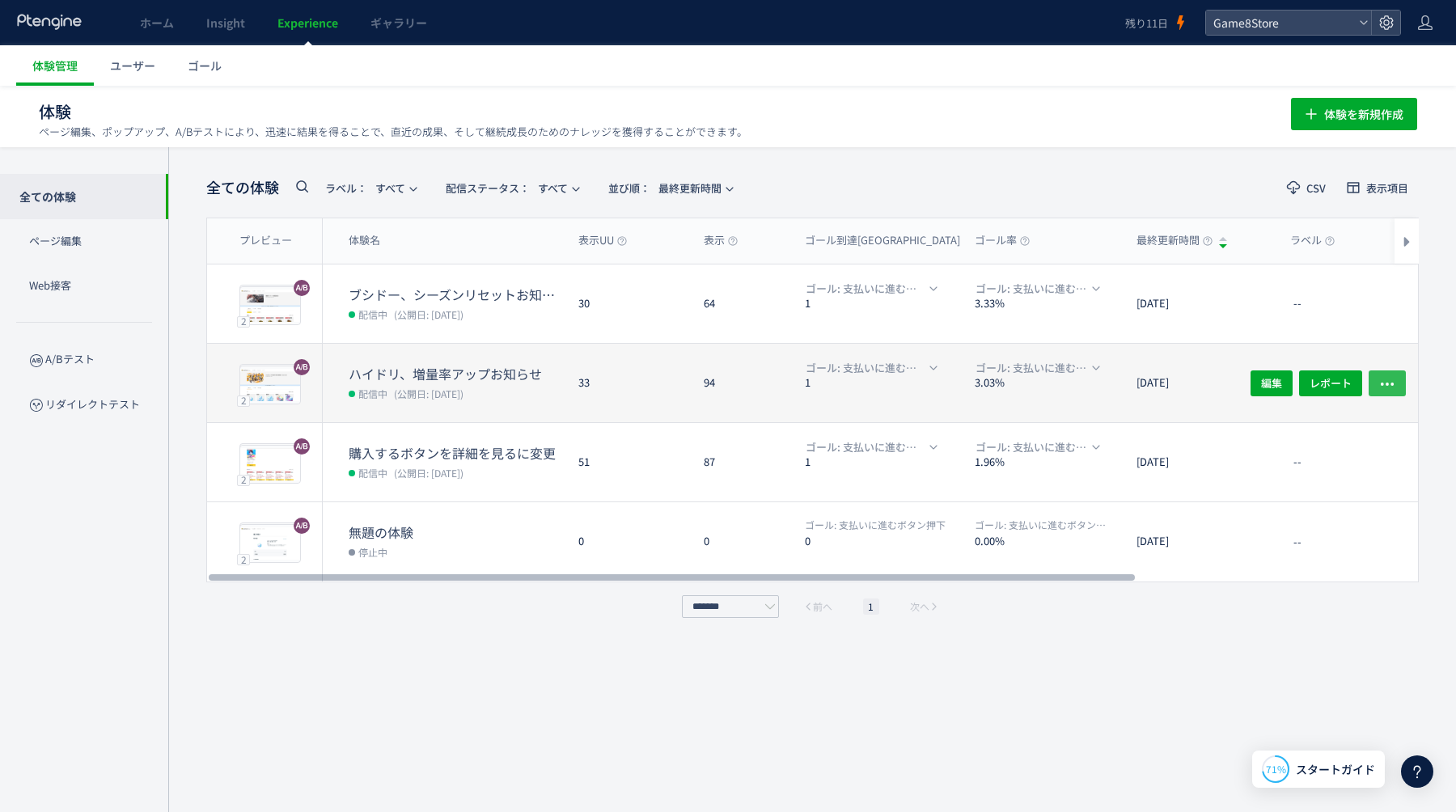
click at [1397, 385] on button "button" at bounding box center [1388, 383] width 37 height 26
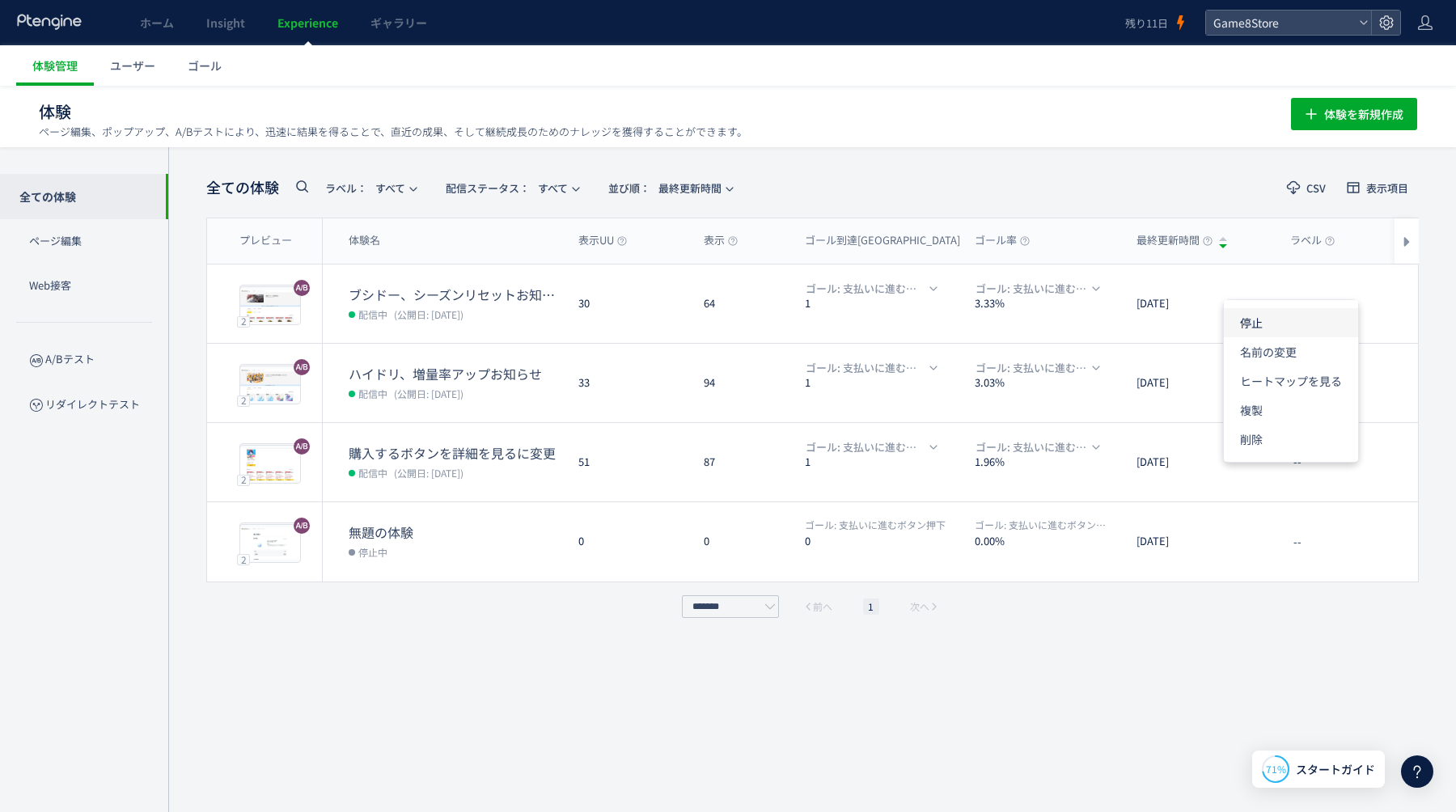
click at [1266, 367] on li "停止" at bounding box center [1290, 381] width 134 height 29
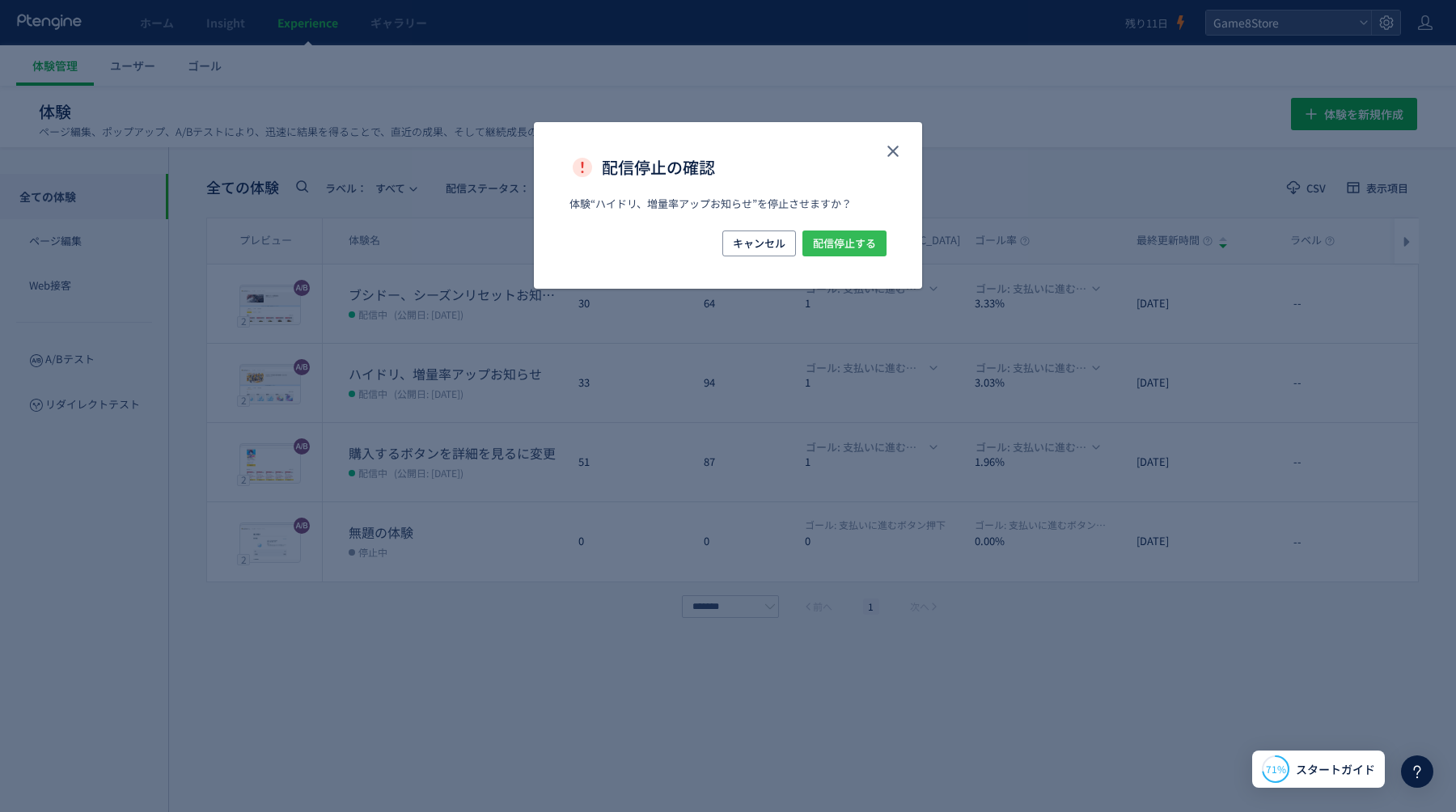
click at [872, 243] on span "配信停止する" at bounding box center [845, 243] width 63 height 26
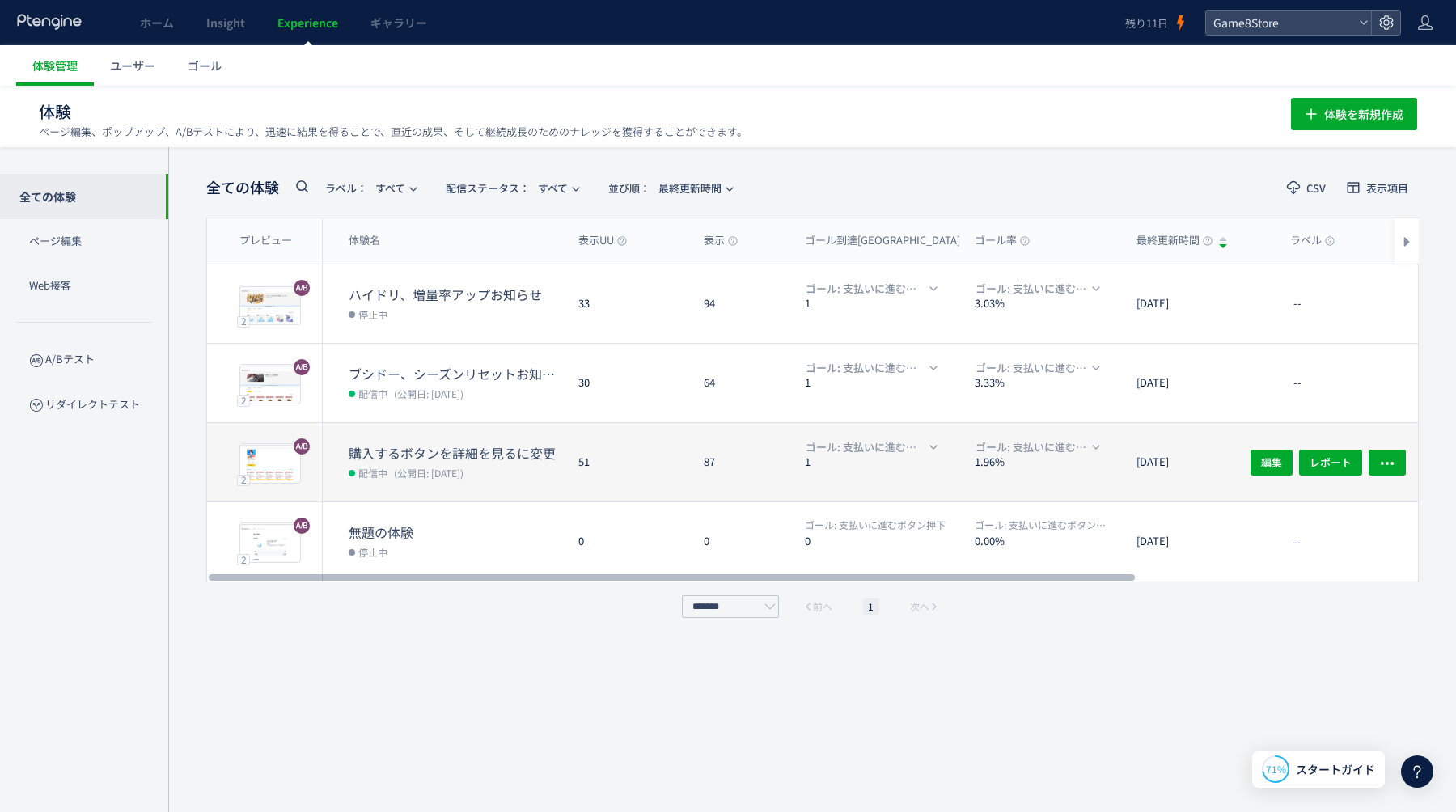
click at [795, 462] on div "ゴール: 支払いに進むボタン押下 1" at bounding box center [877, 462] width 170 height 79
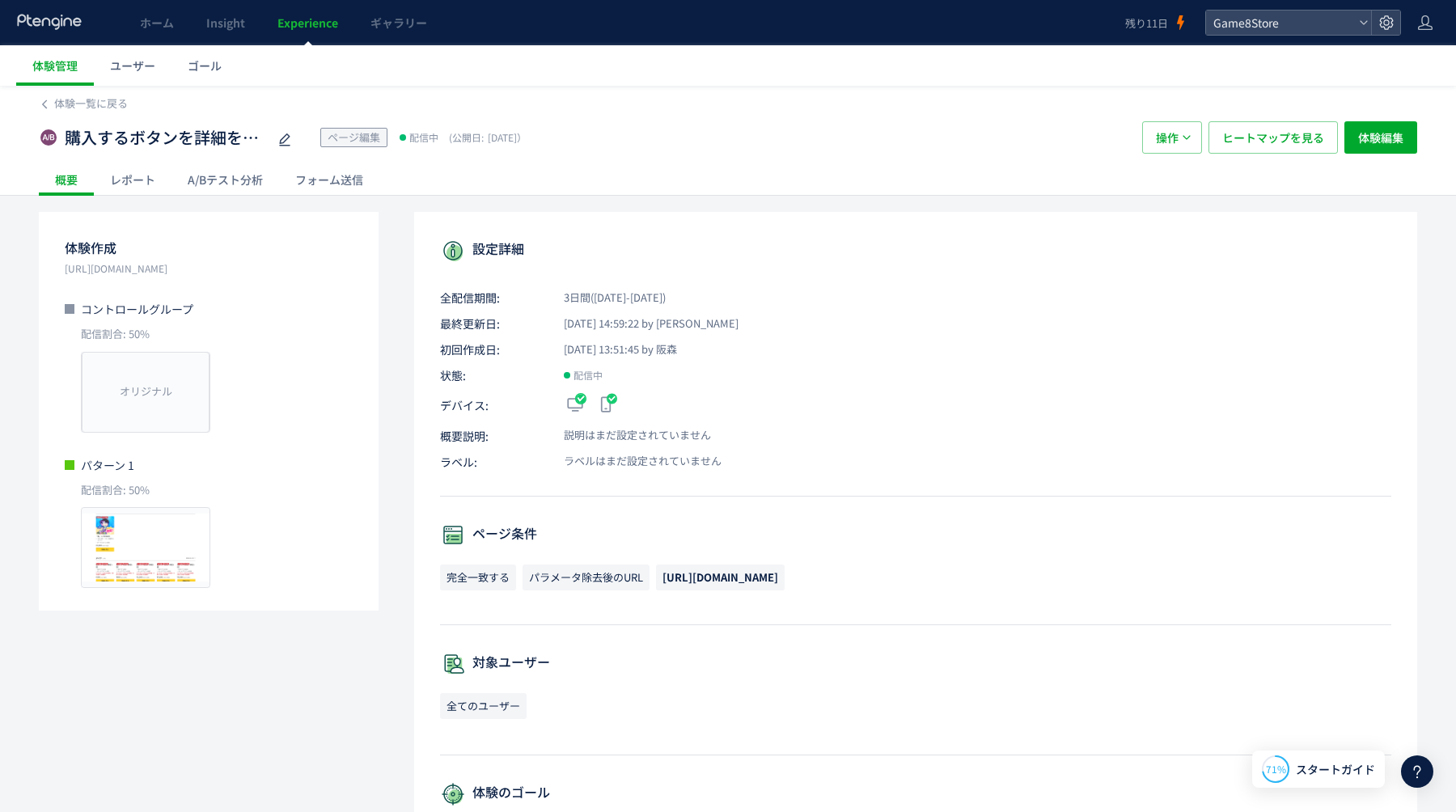
click at [241, 184] on div "A/Bテスト分析" at bounding box center [225, 179] width 108 height 32
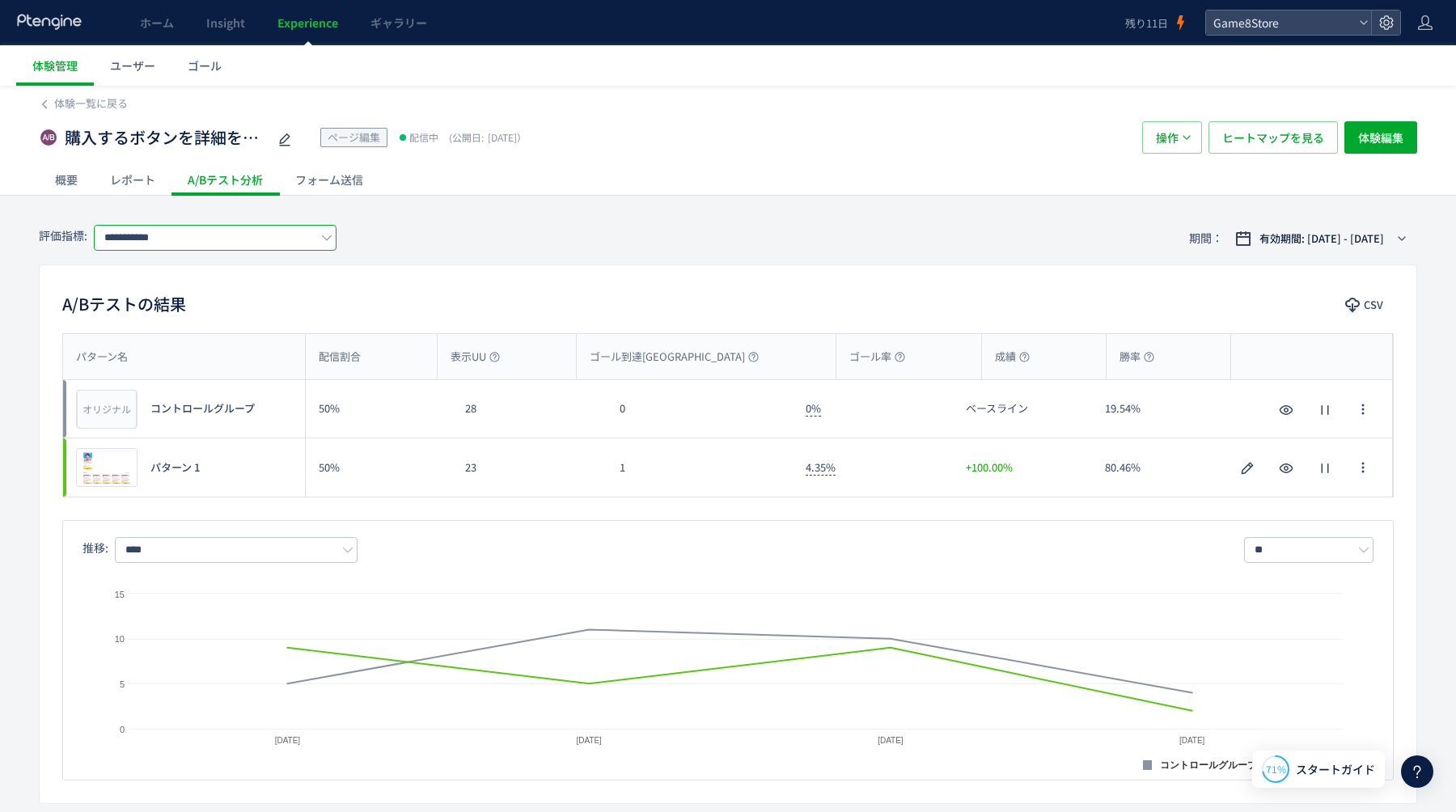
click at [214, 231] on input "**********" at bounding box center [215, 238] width 243 height 26
click at [175, 333] on span "購入に進むボタン押下" at bounding box center [218, 332] width 210 height 28
click at [187, 233] on input "**********" at bounding box center [215, 238] width 243 height 26
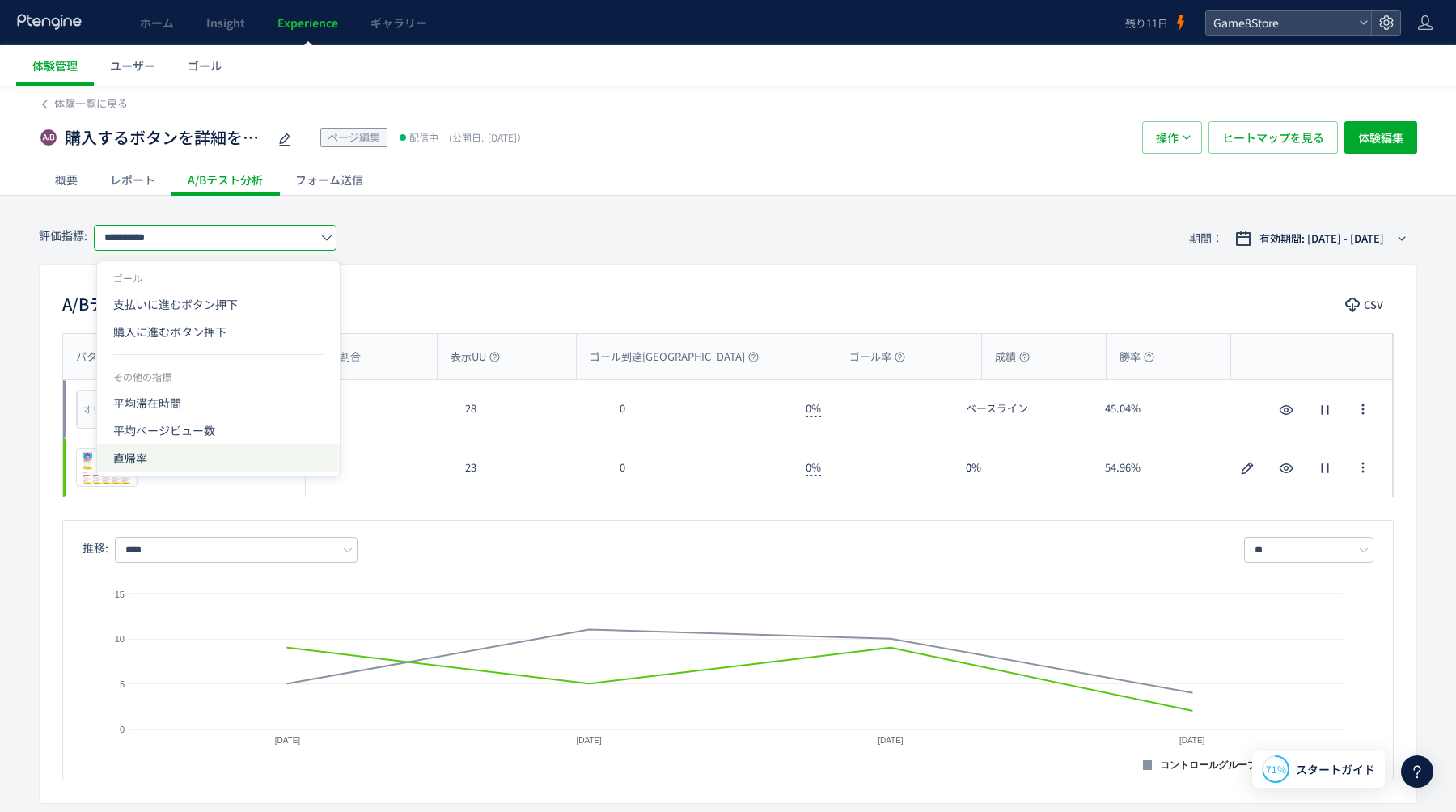
click at [157, 457] on span "直帰率" at bounding box center [218, 458] width 210 height 28
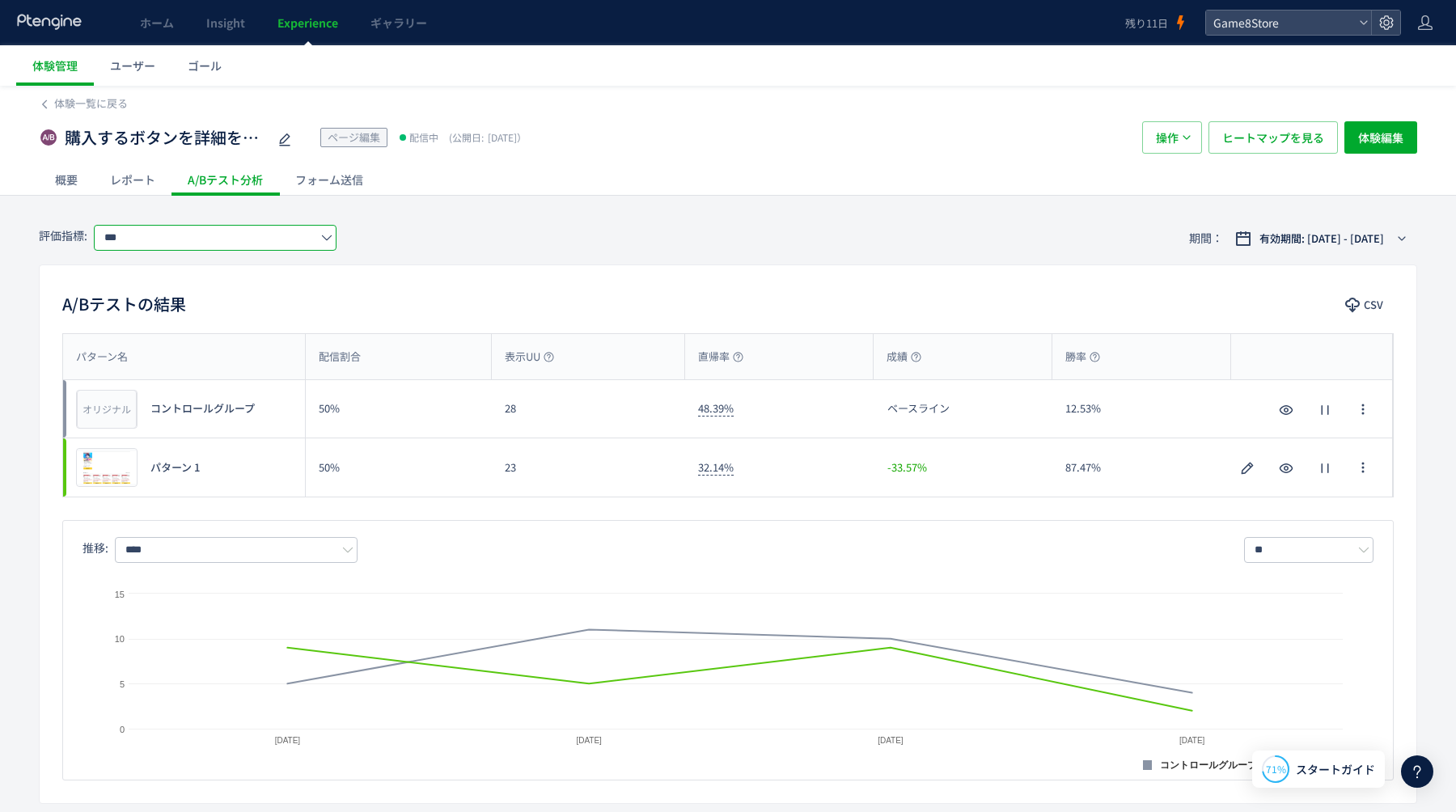
click at [196, 235] on input "***" at bounding box center [215, 238] width 243 height 26
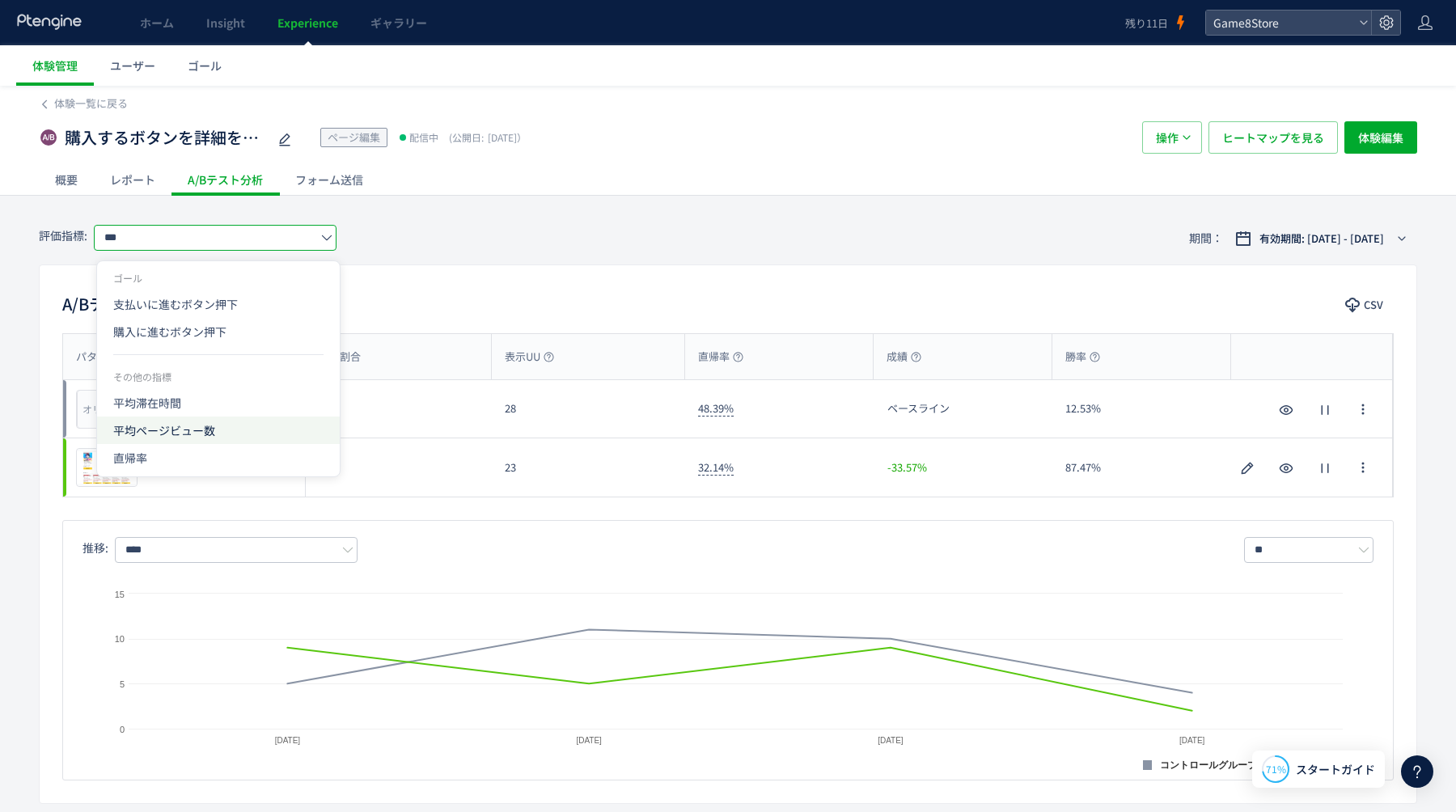
click at [174, 433] on span "平均ページビュー数" at bounding box center [218, 430] width 210 height 28
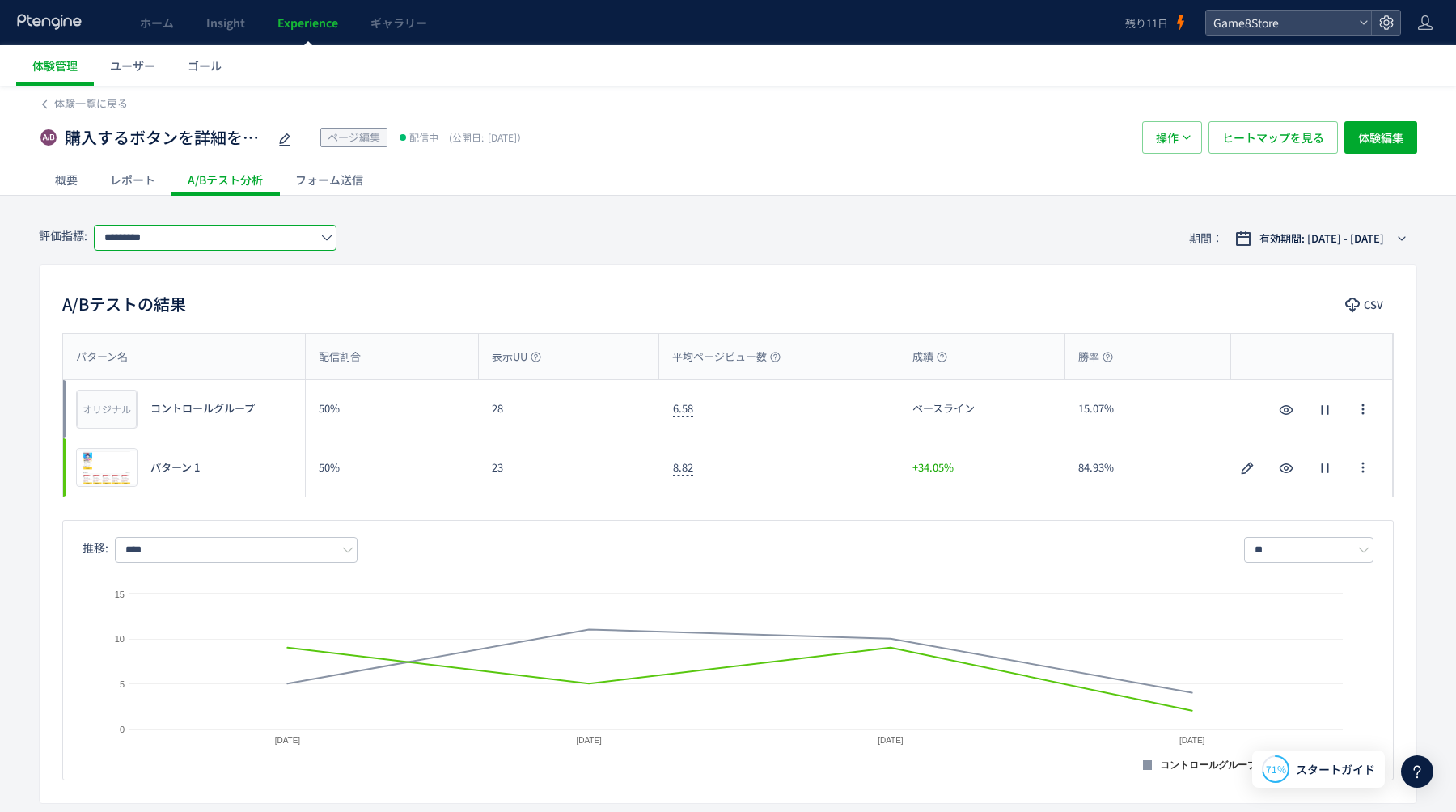
click at [197, 250] on input "*********" at bounding box center [215, 238] width 243 height 26
click at [160, 399] on span "平均滞在時間" at bounding box center [218, 402] width 210 height 28
type input "******"
click at [79, 181] on div "概要" at bounding box center [67, 179] width 55 height 32
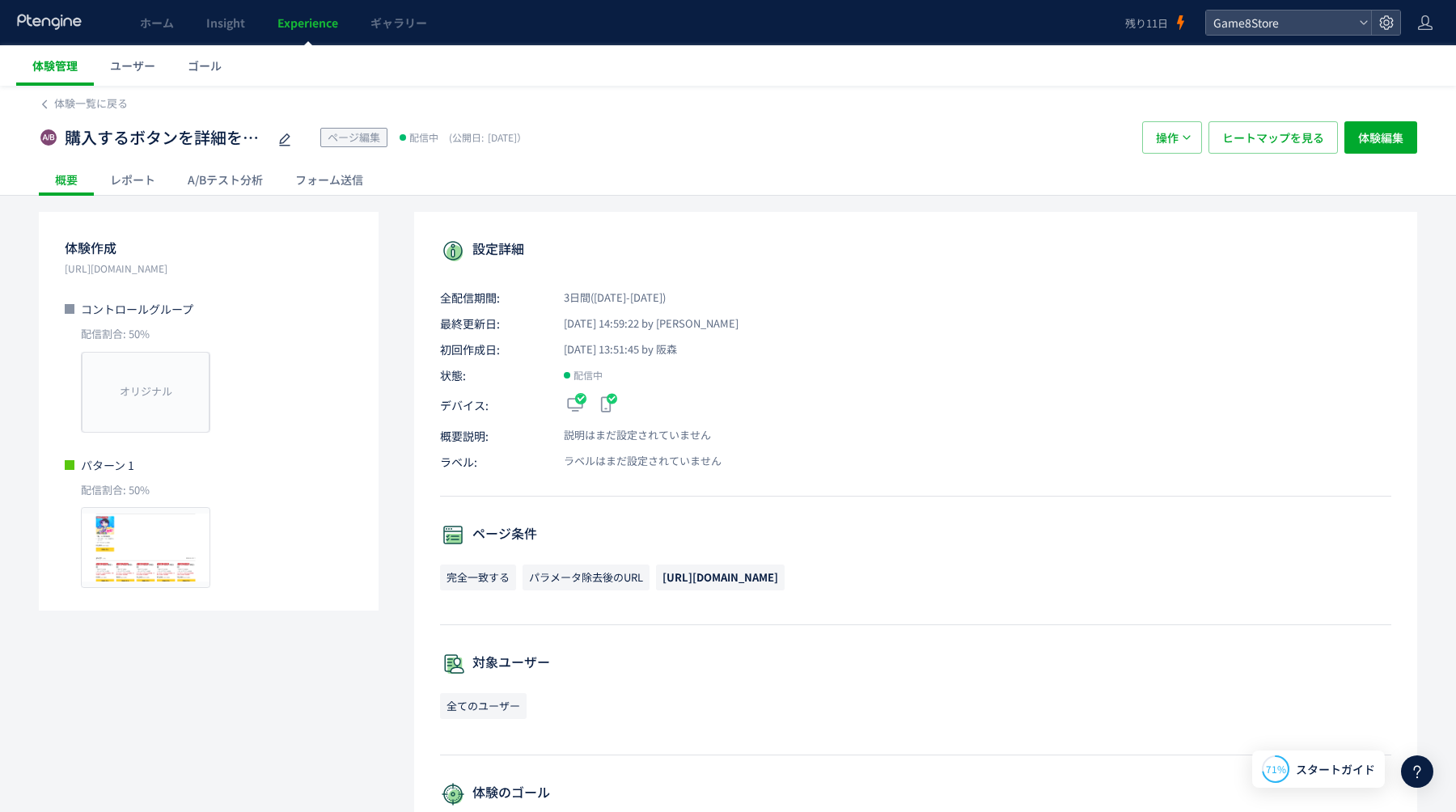
click at [71, 60] on span "体験管理" at bounding box center [55, 66] width 45 height 16
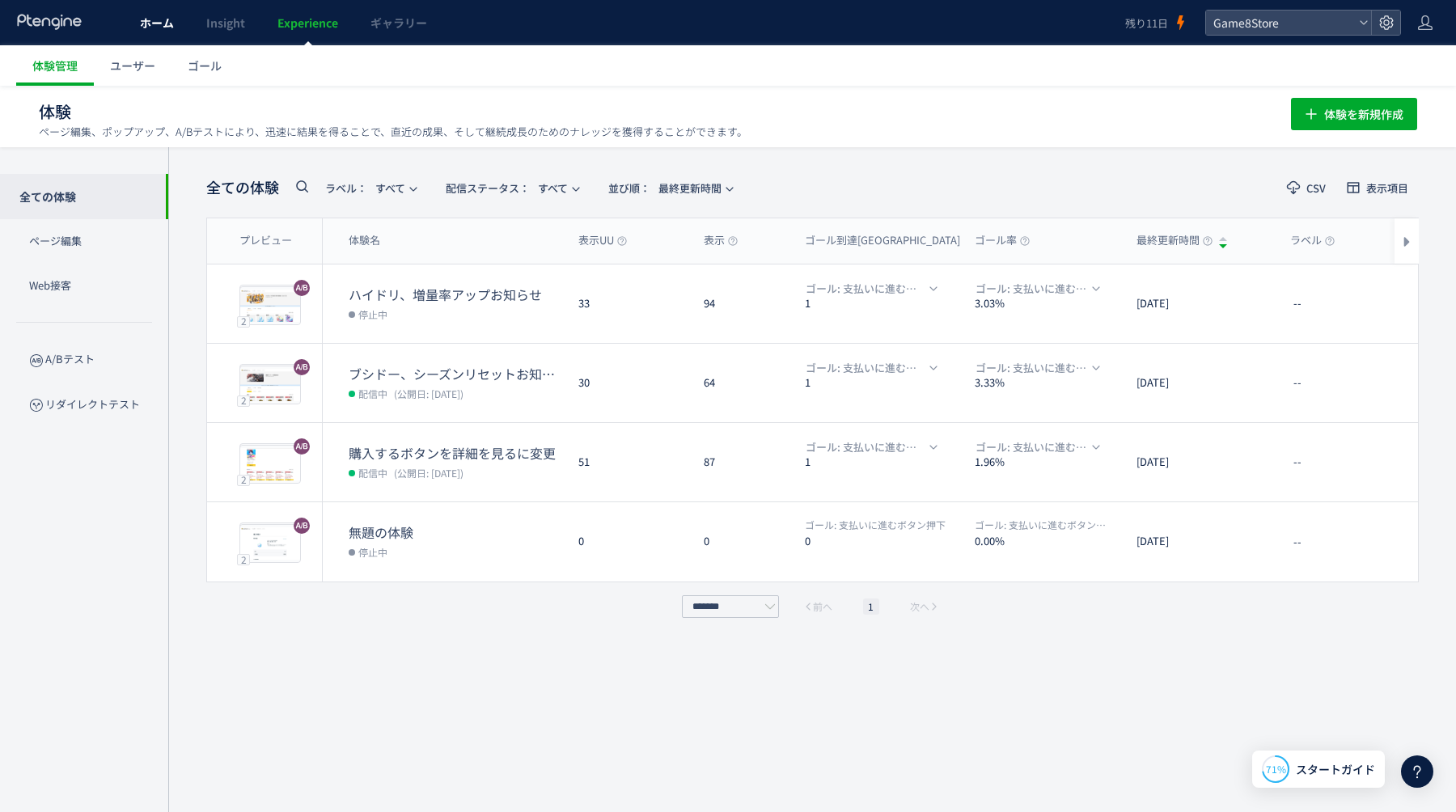
click at [170, 14] on link "ホーム" at bounding box center [157, 23] width 67 height 45
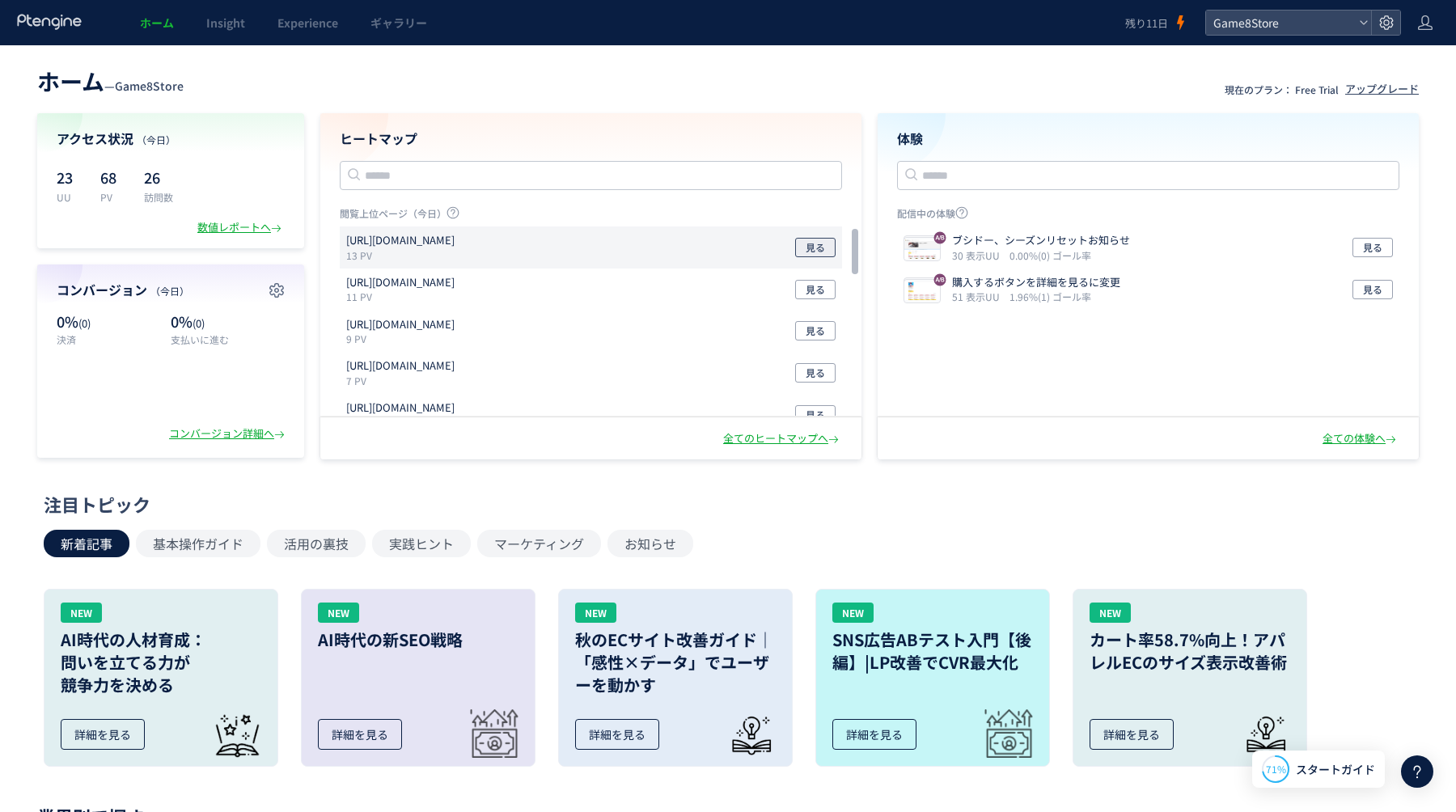
click at [805, 247] on button "見る" at bounding box center [816, 247] width 41 height 19
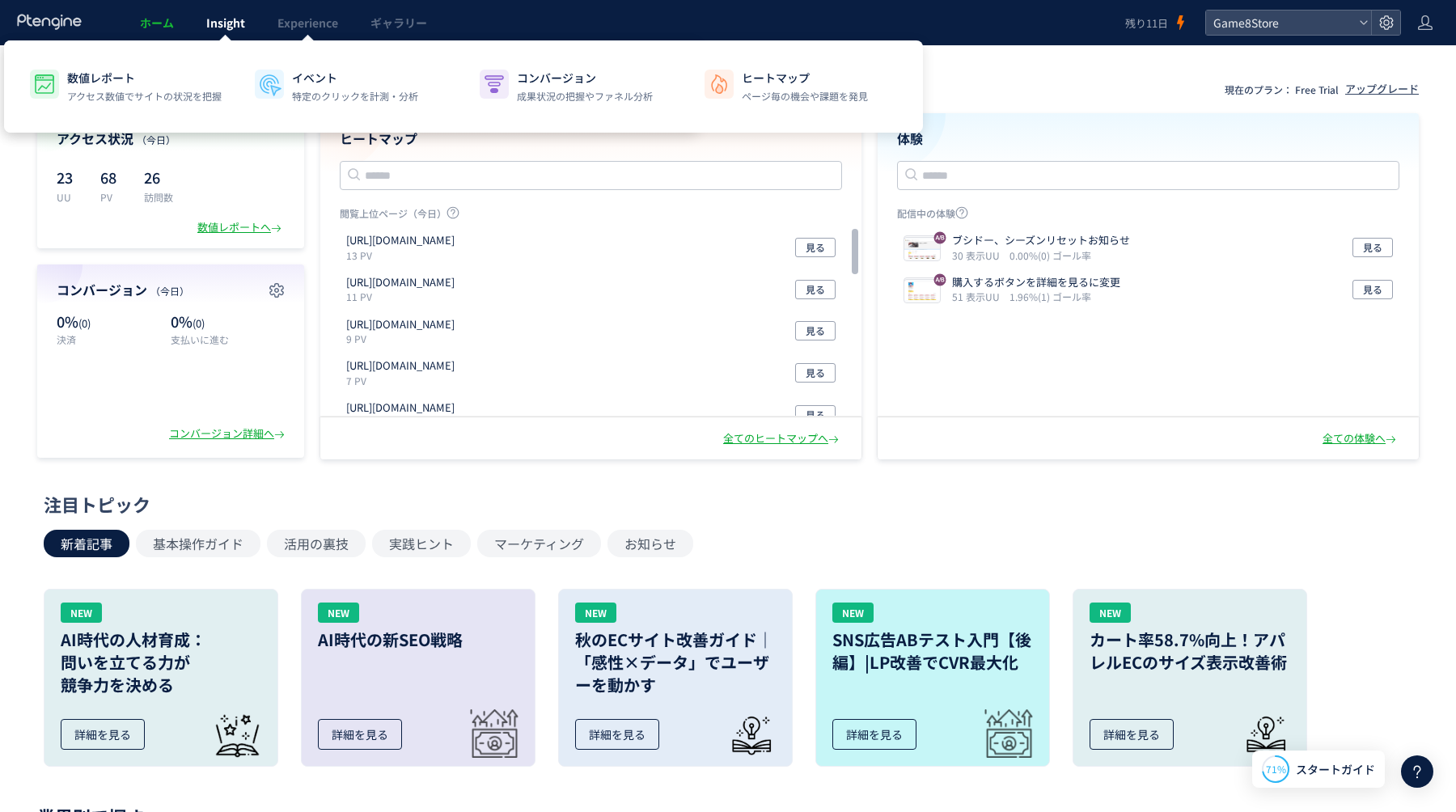
click at [234, 21] on span "Insight" at bounding box center [226, 23] width 39 height 16
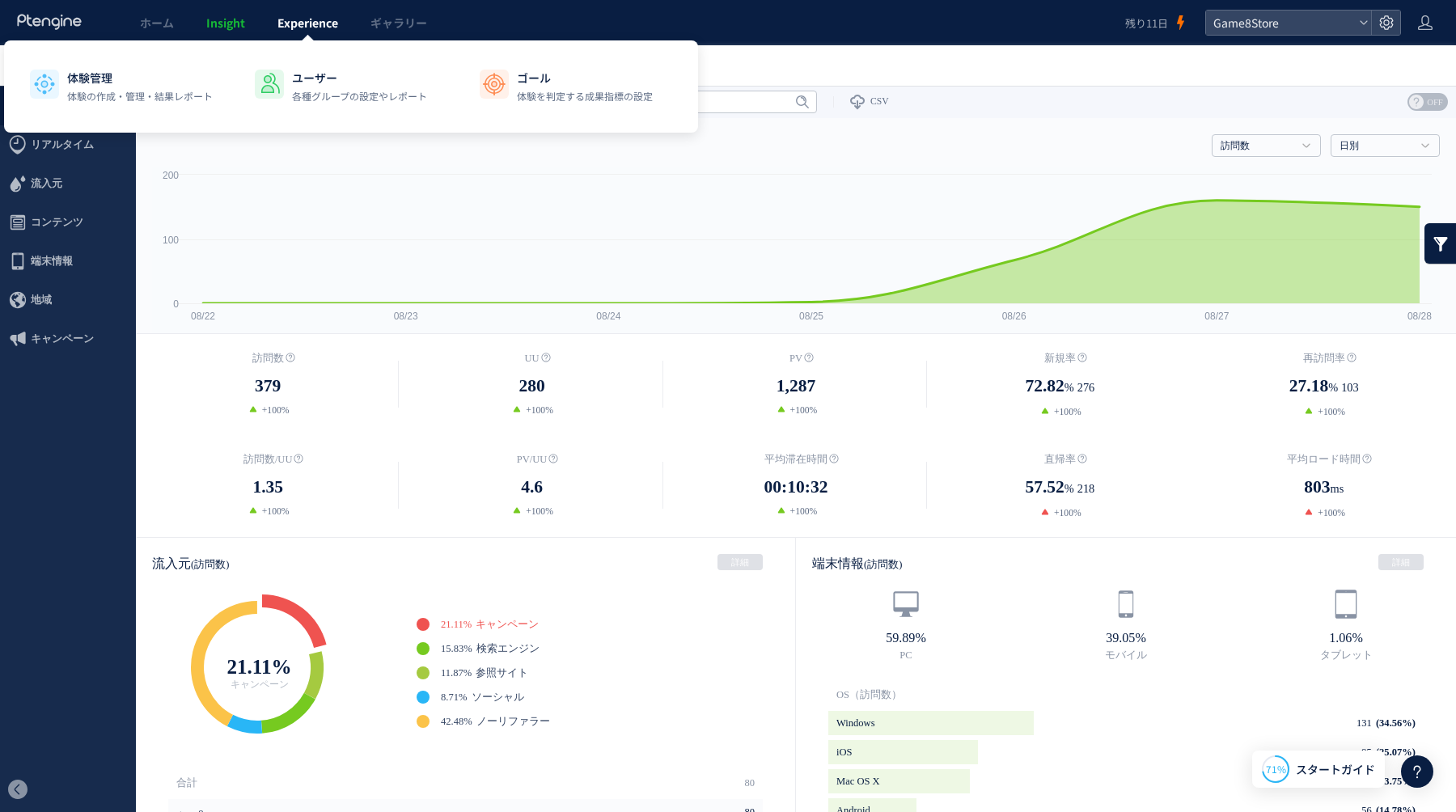
click at [304, 28] on span "Experience" at bounding box center [308, 23] width 61 height 16
